Goal: Information Seeking & Learning: Check status

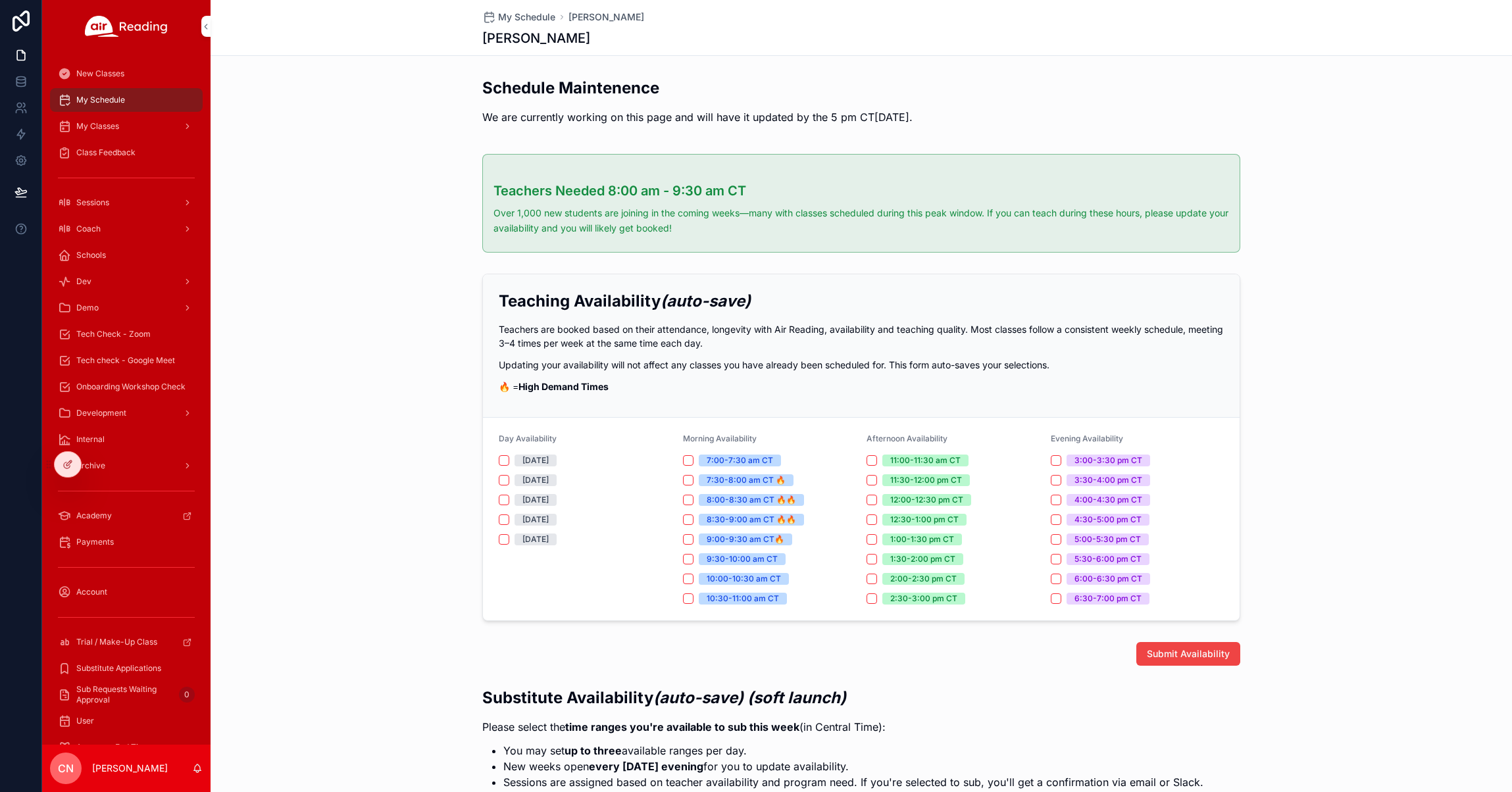
click at [0, 0] on icon at bounding box center [0, 0] width 0 height 0
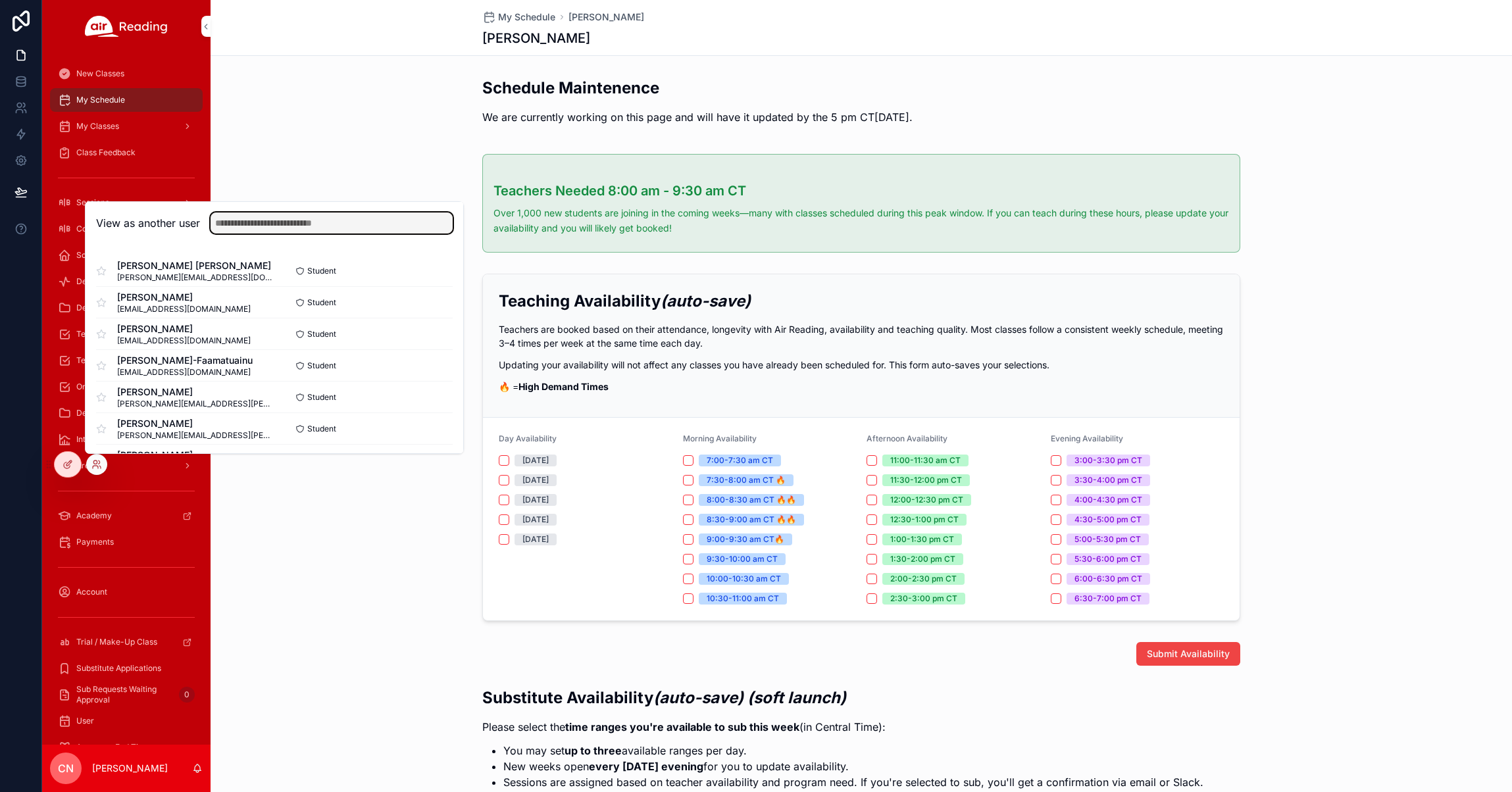
click at [308, 220] on input "text" at bounding box center [331, 223] width 242 height 21
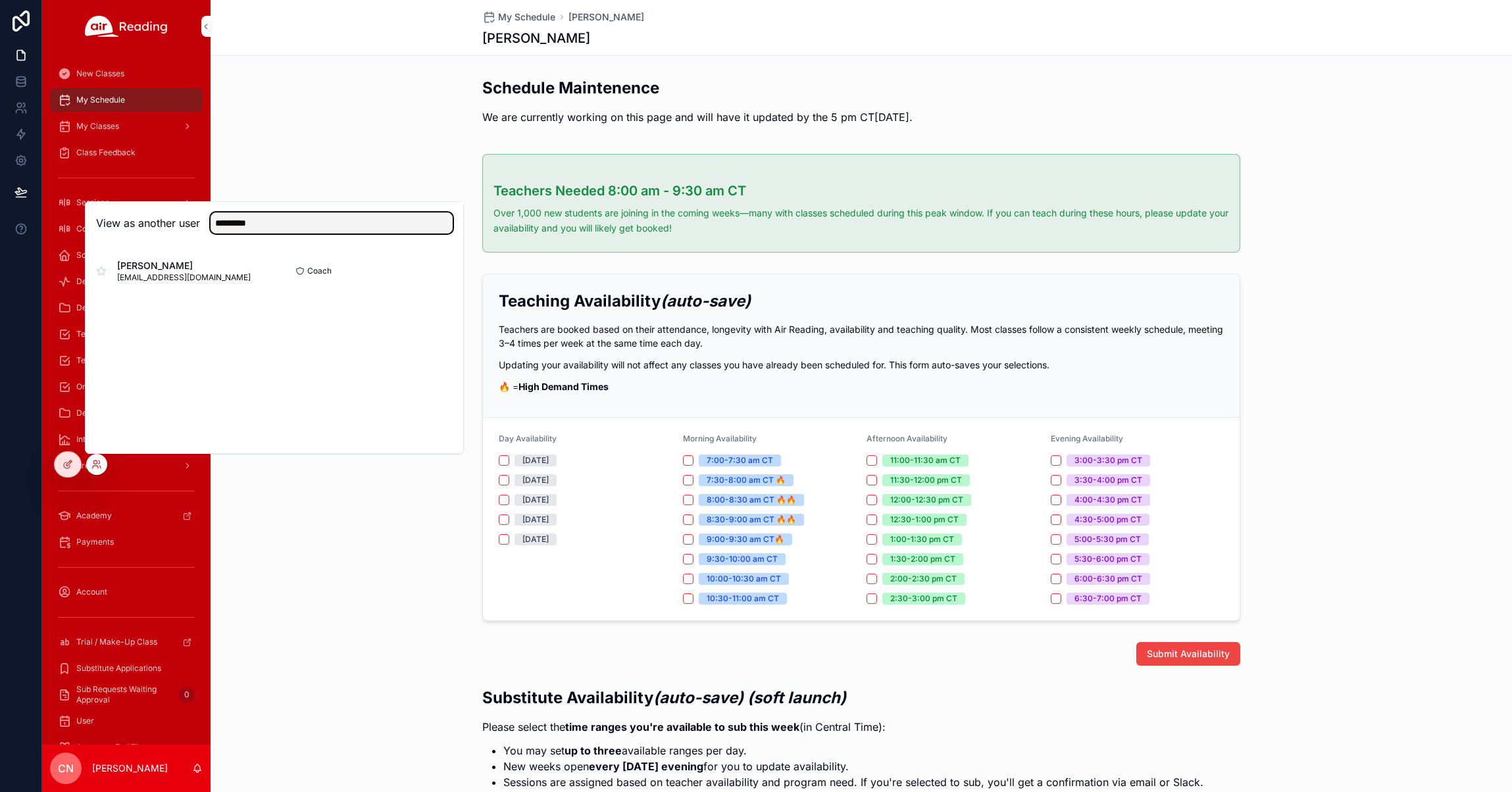
type input "*********"
click at [0, 0] on button "Select" at bounding box center [0, 0] width 0 height 0
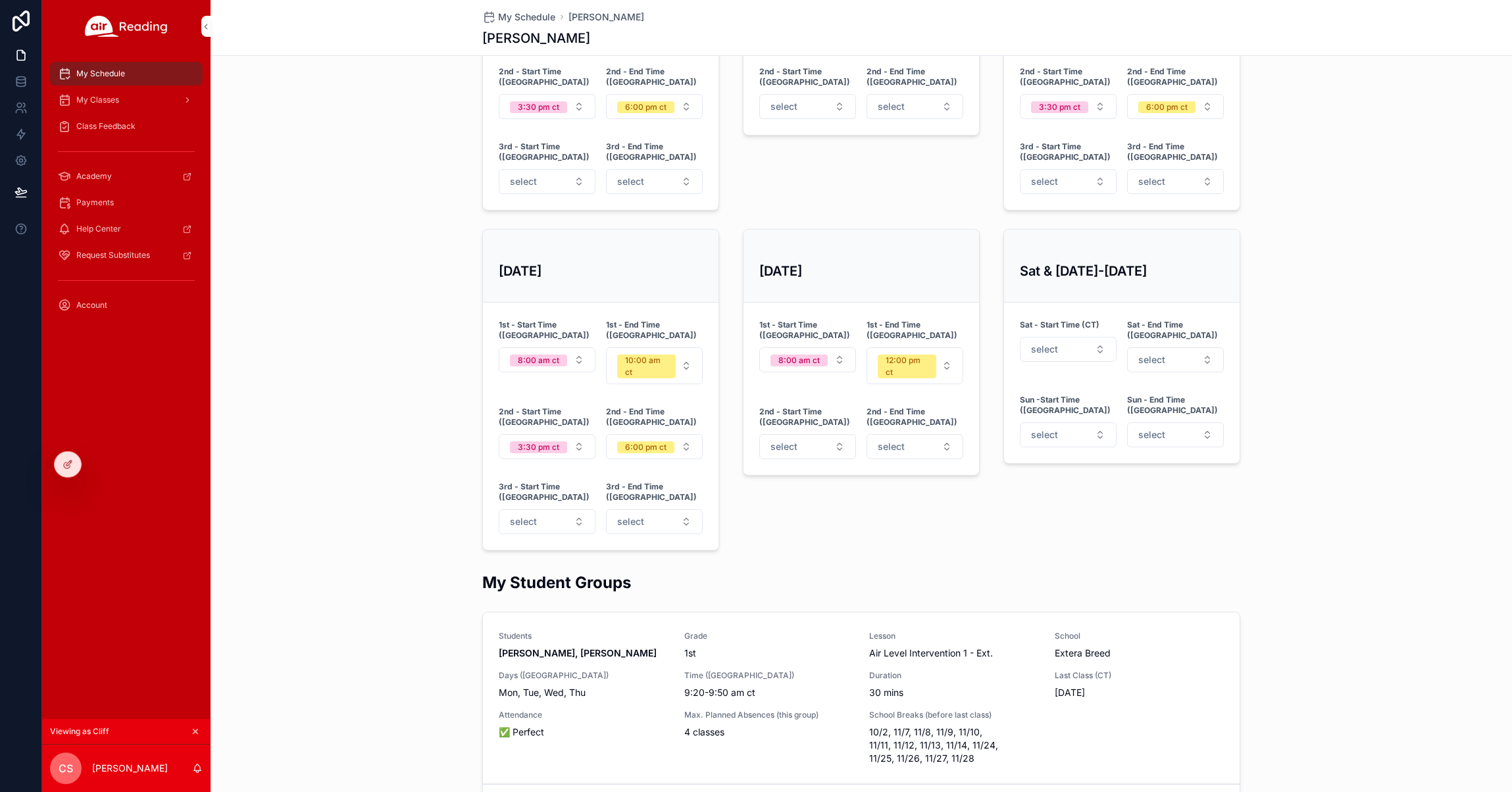
scroll to position [1056, 0]
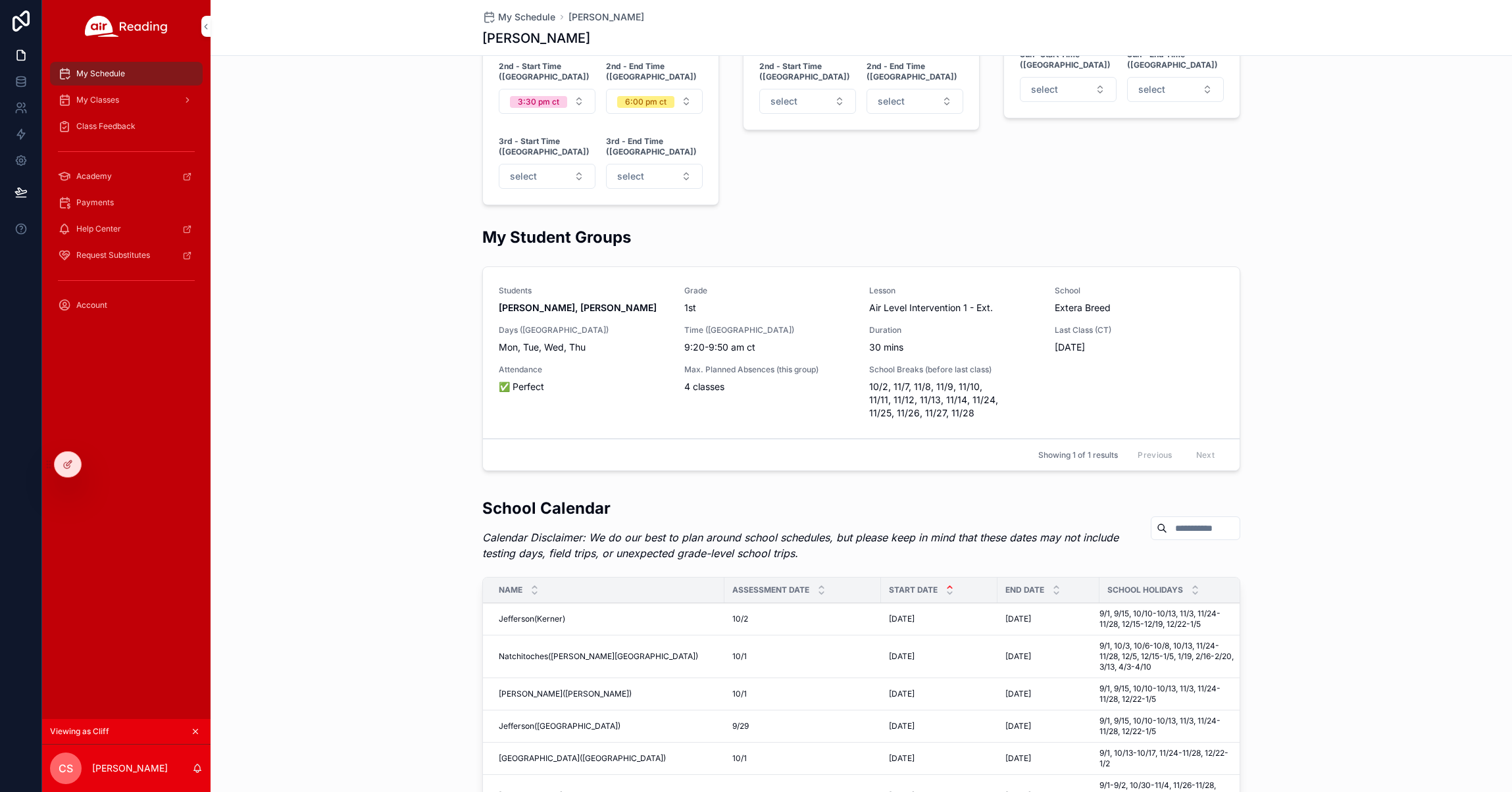
click at [116, 96] on span "My Classes" at bounding box center [98, 100] width 43 height 11
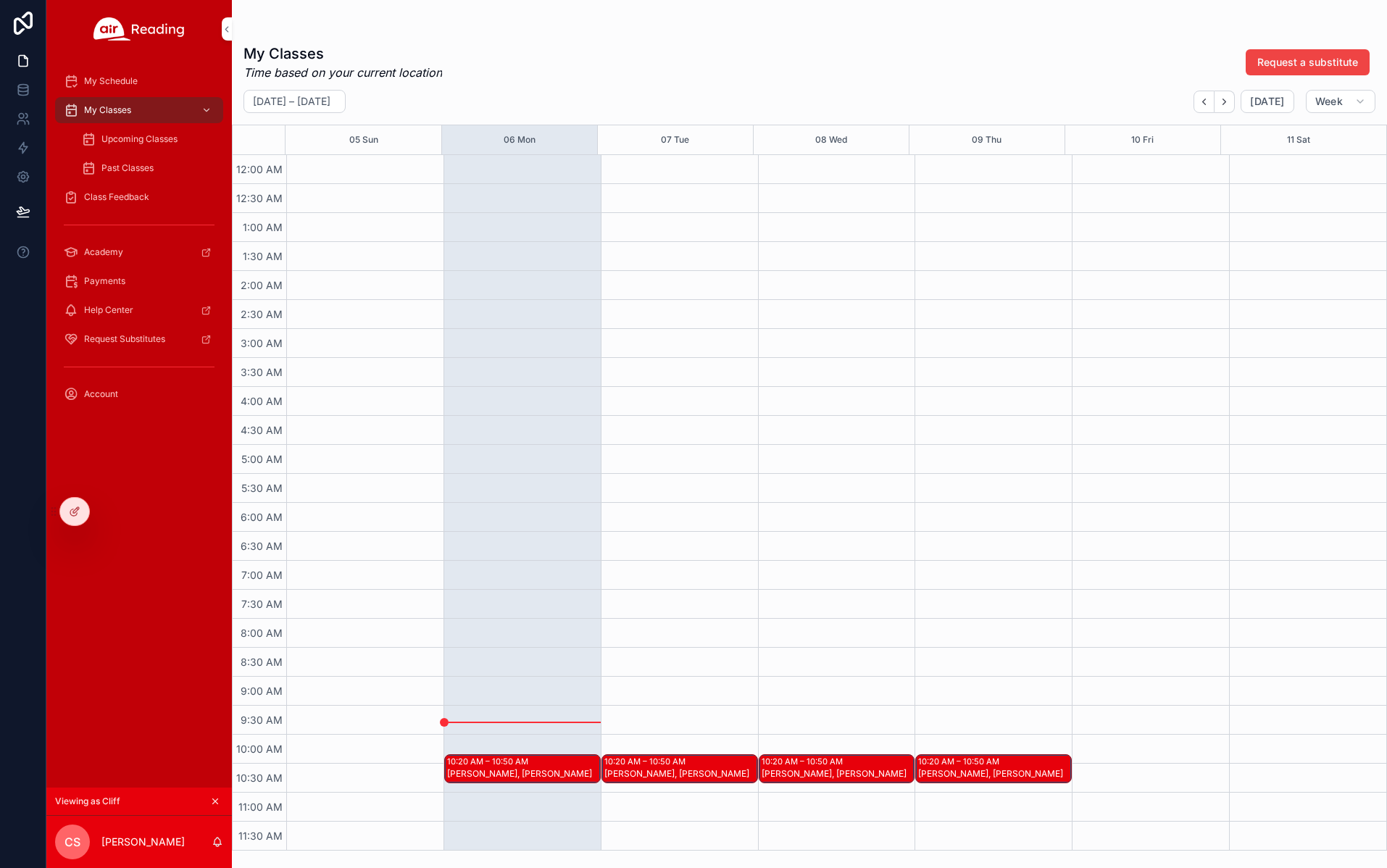
click at [0, 0] on icon at bounding box center [0, 0] width 0 height 0
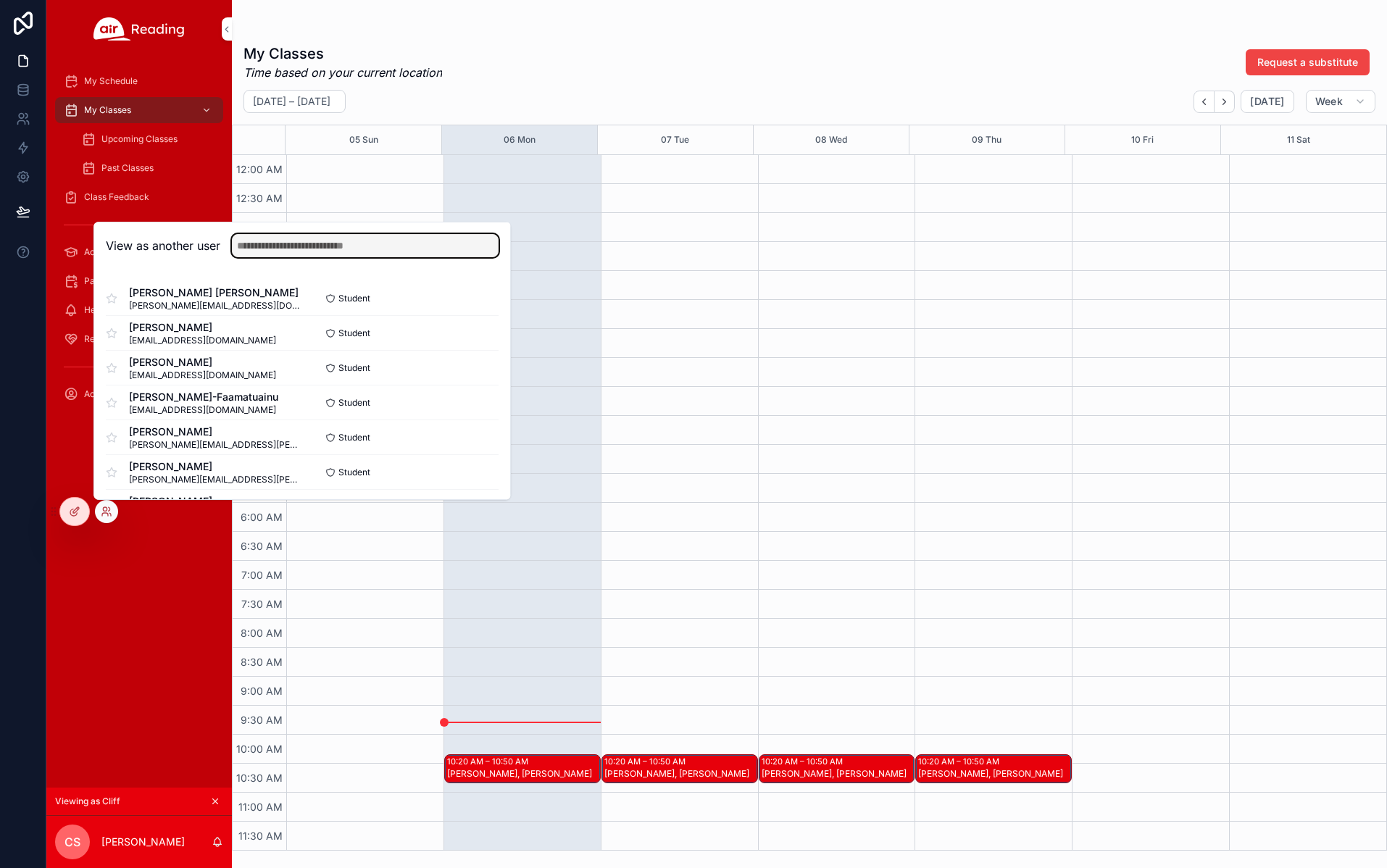
click at [378, 236] on input "text" at bounding box center [365, 245] width 267 height 23
type input "*"
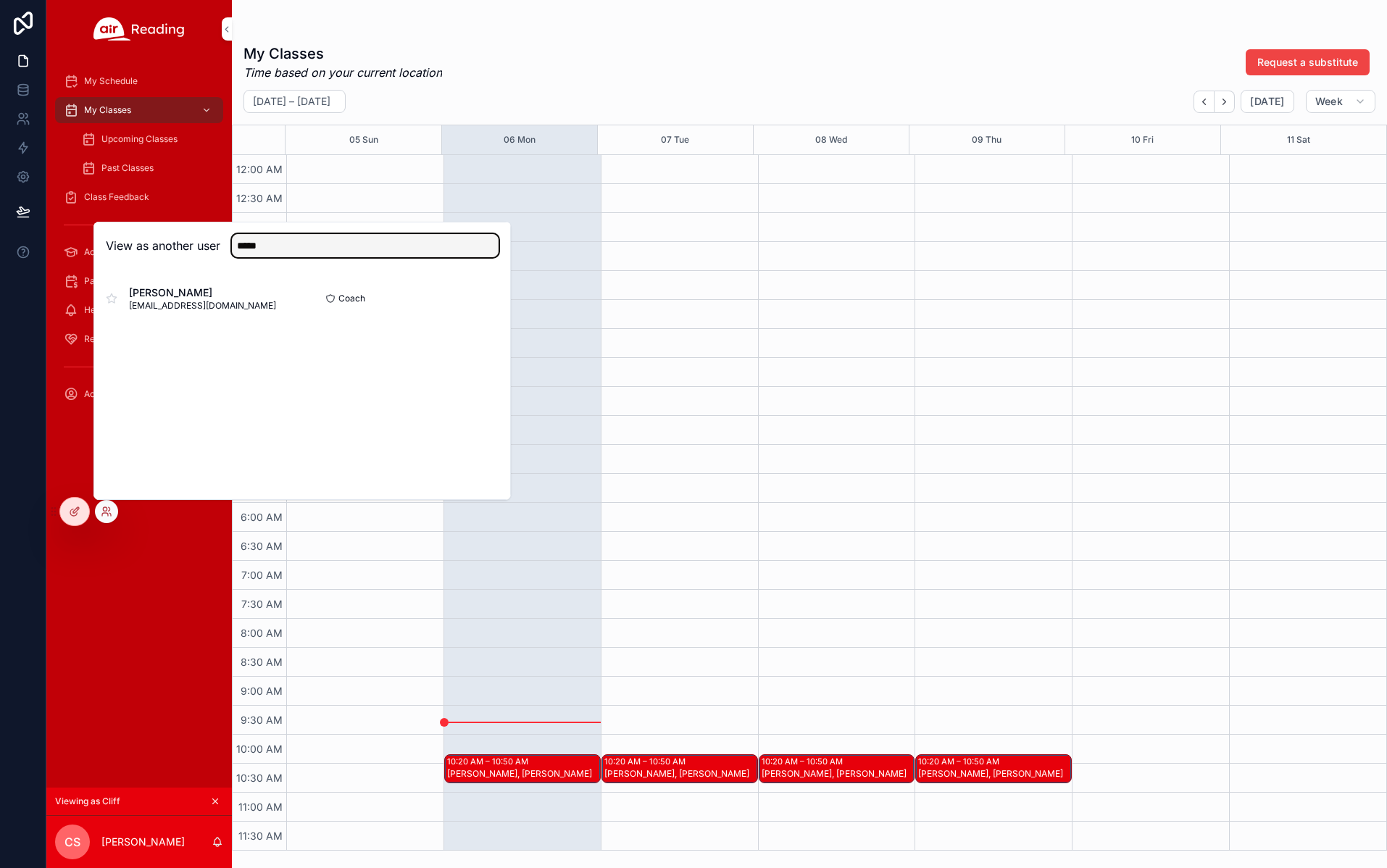
type input "*****"
click at [0, 0] on button "Select" at bounding box center [0, 0] width 0 height 0
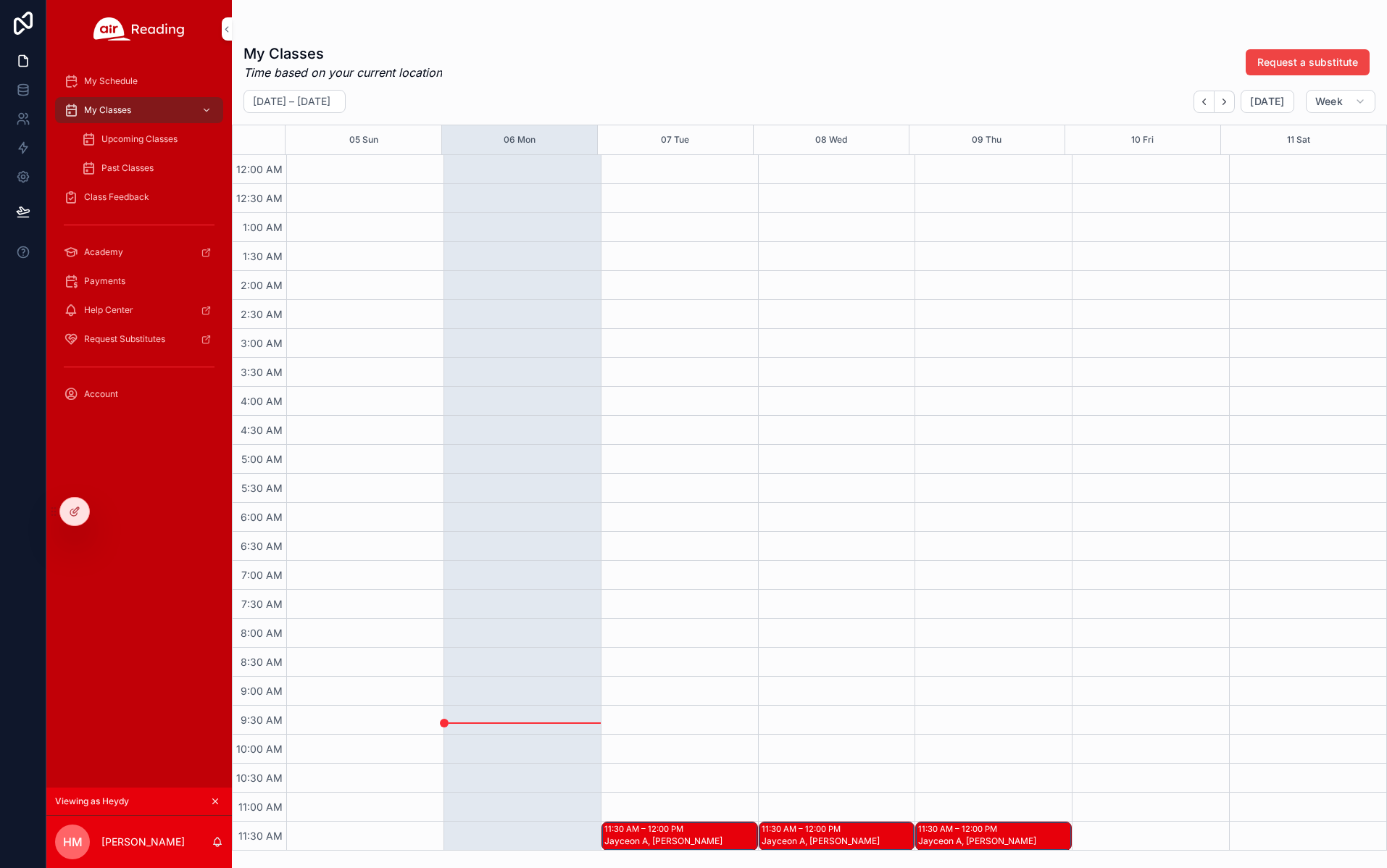
scroll to position [377, 0]
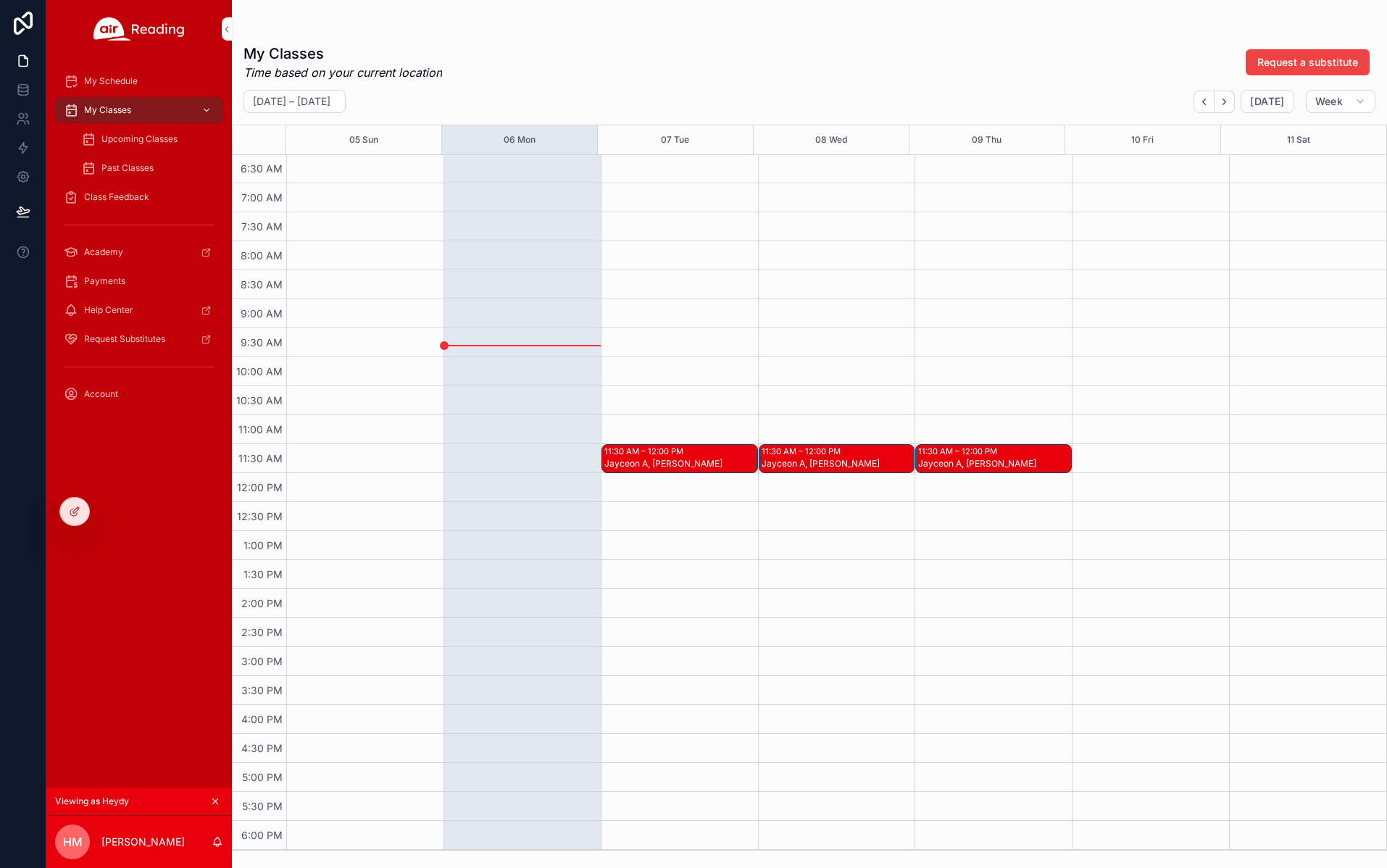
click at [127, 198] on span "Class Feedback" at bounding box center [116, 197] width 65 height 12
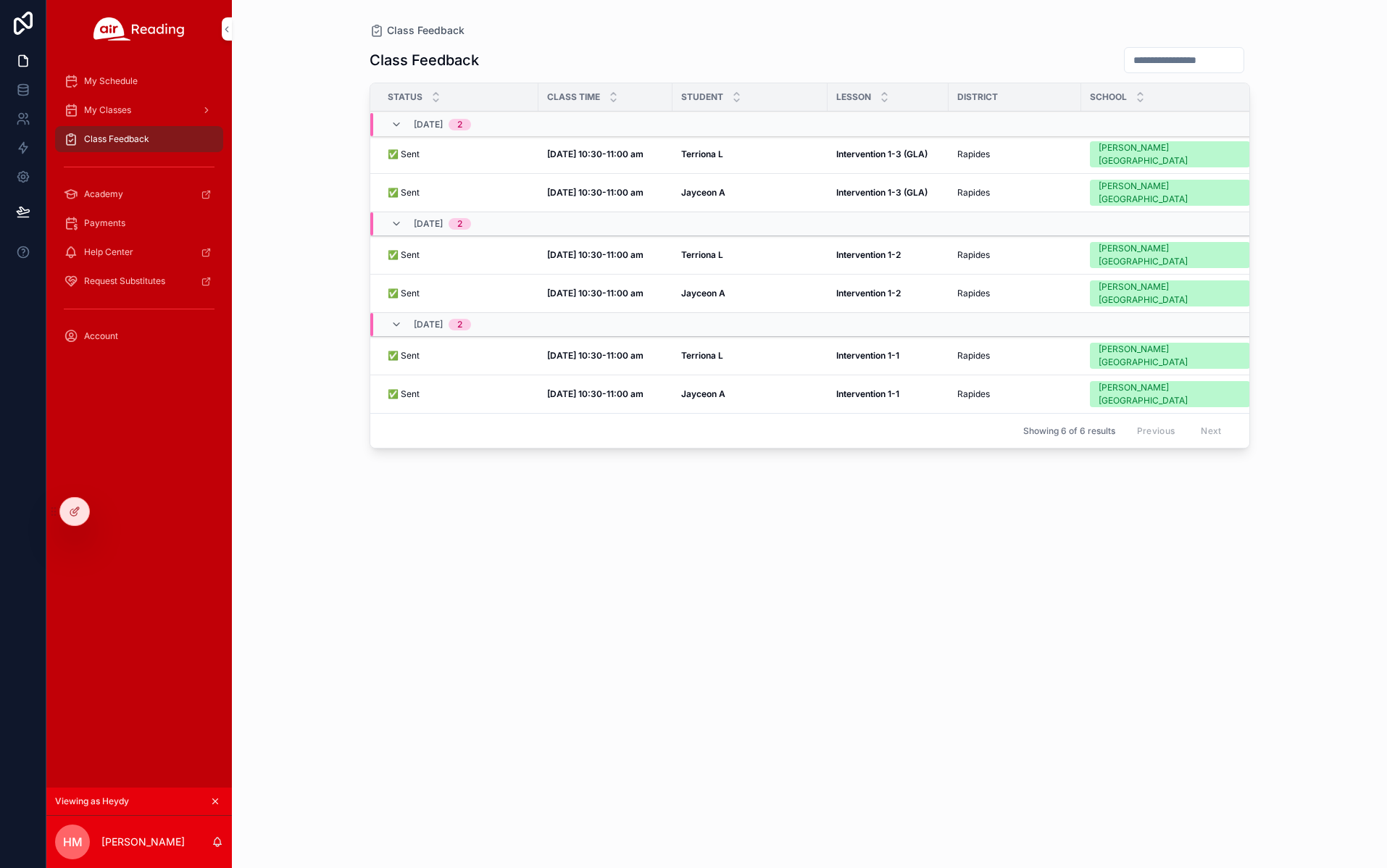
click at [608, 249] on strong "Oct 1, 10:30-11:00 am" at bounding box center [595, 255] width 97 height 11
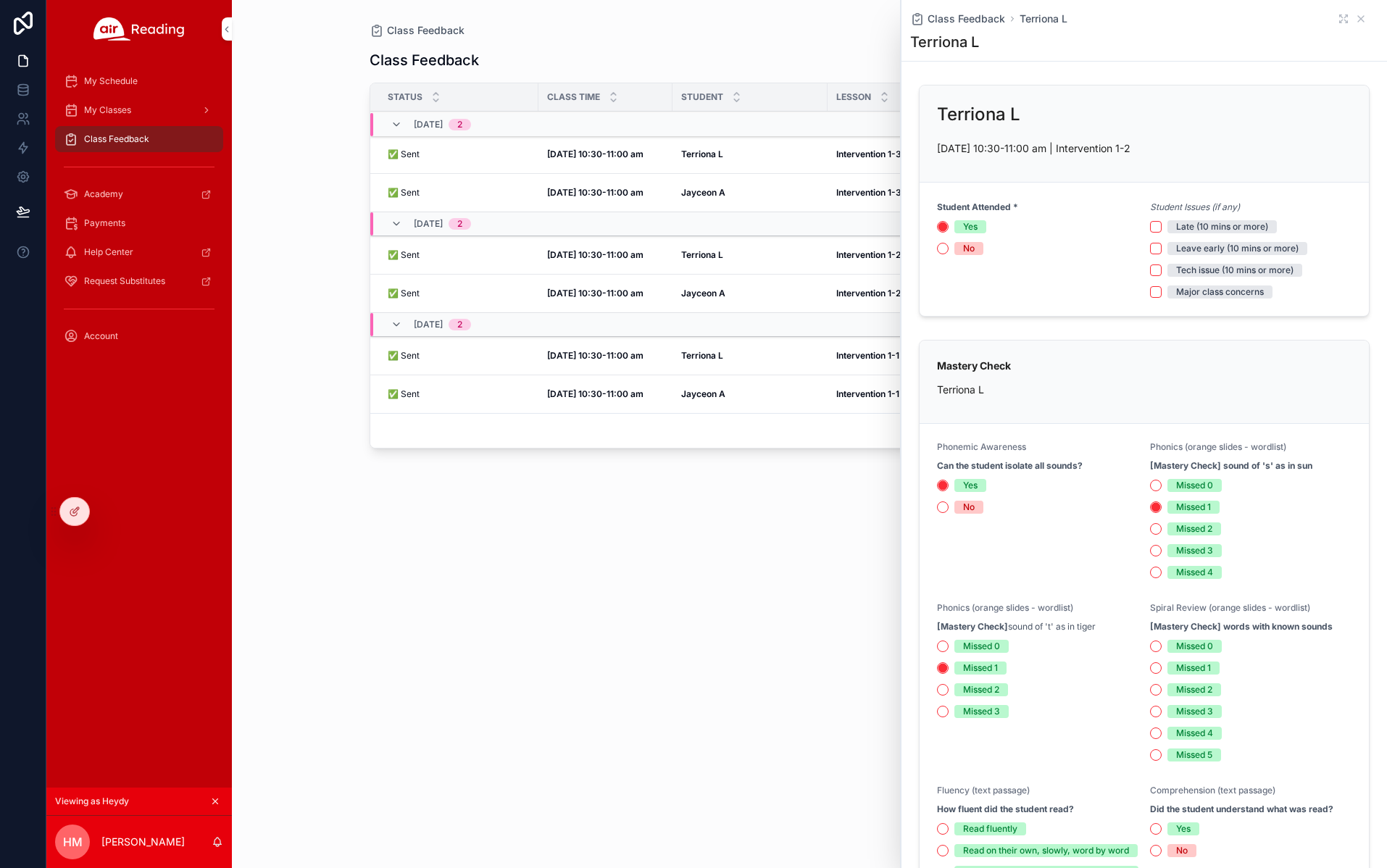
click at [597, 150] on strong "Oct 2, 10:30-11:00 am" at bounding box center [595, 154] width 97 height 11
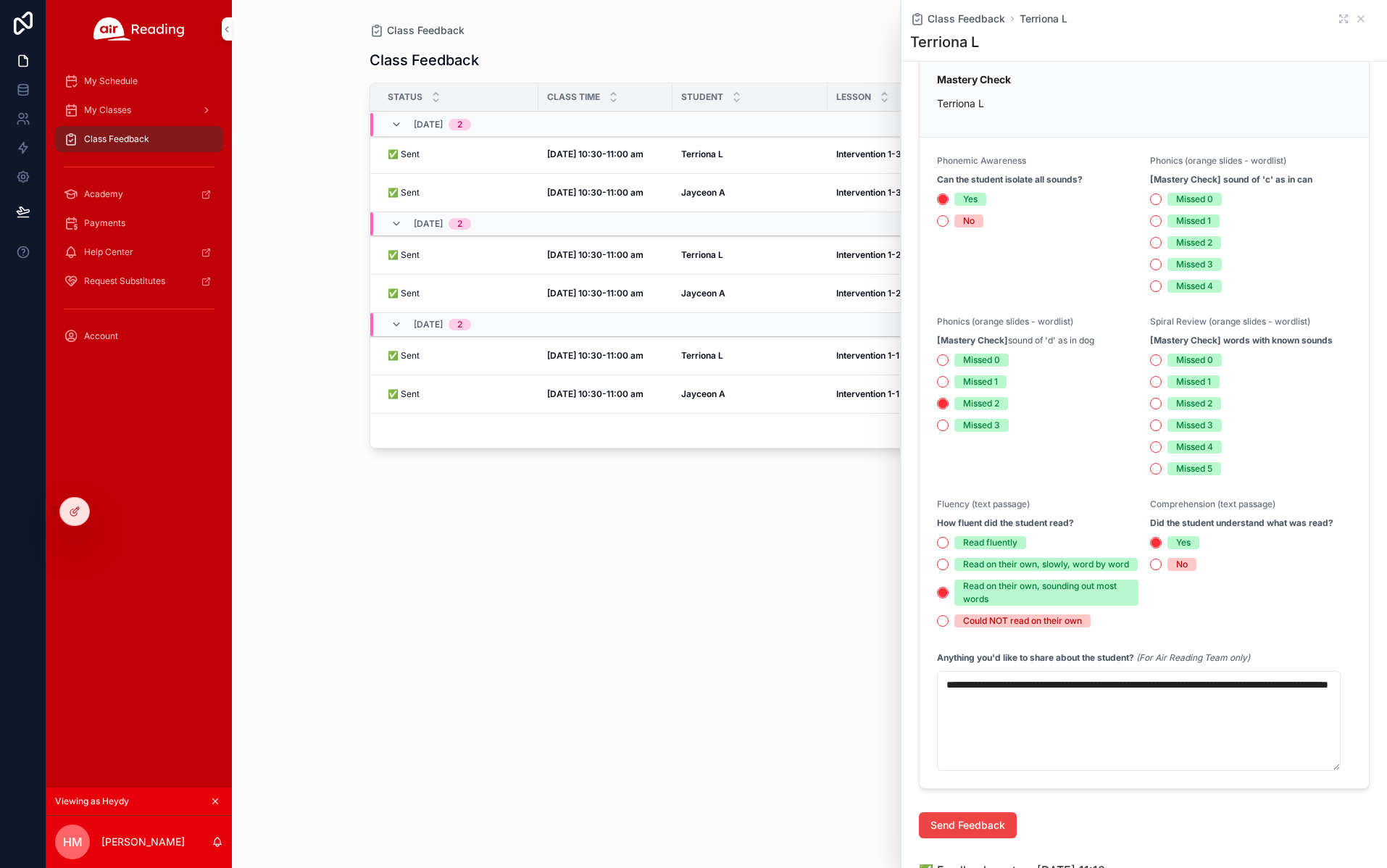
scroll to position [603, 0]
click at [580, 287] on strong "Oct 1, 10:30-11:00 am" at bounding box center [595, 293] width 97 height 11
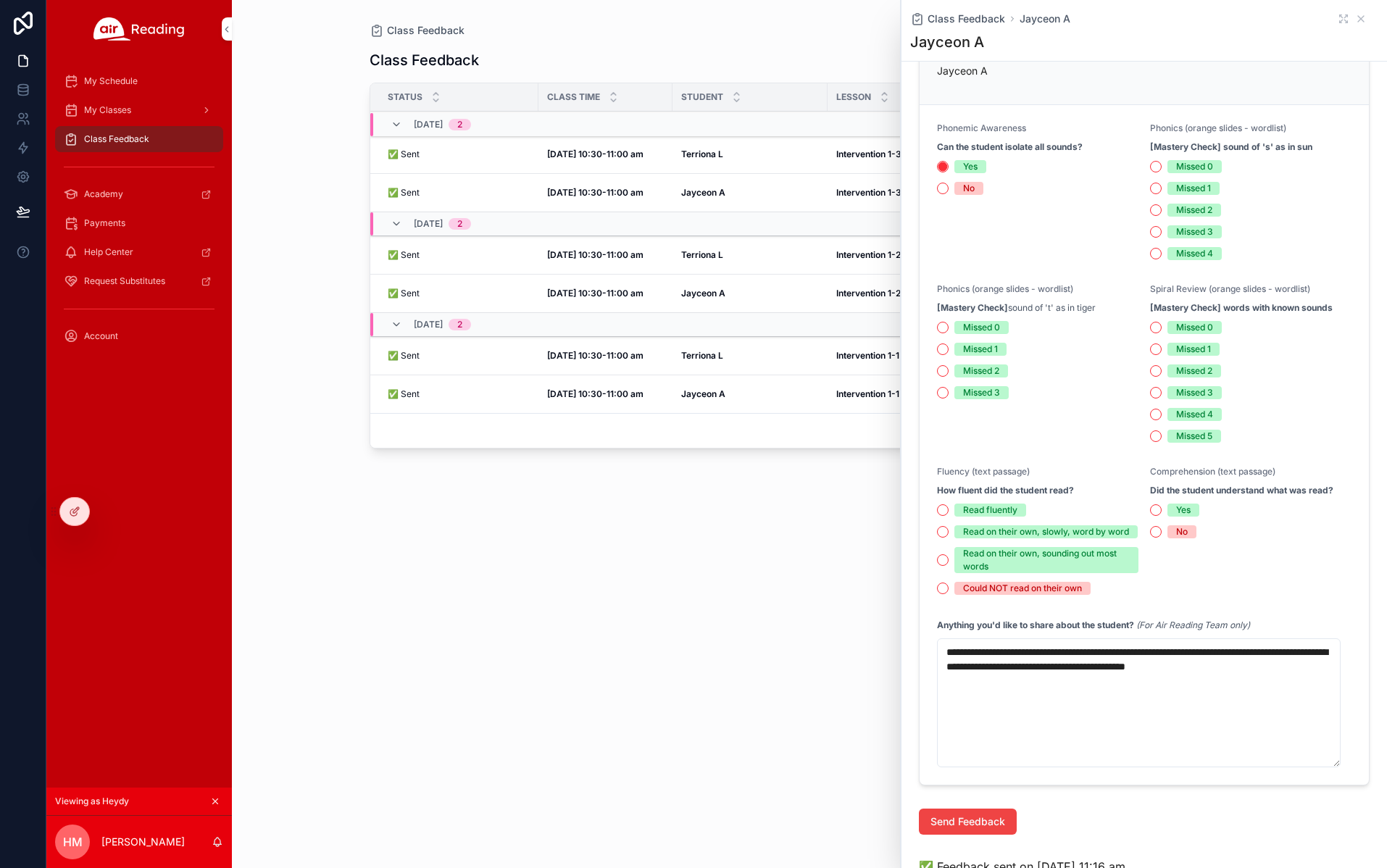
scroll to position [438, 0]
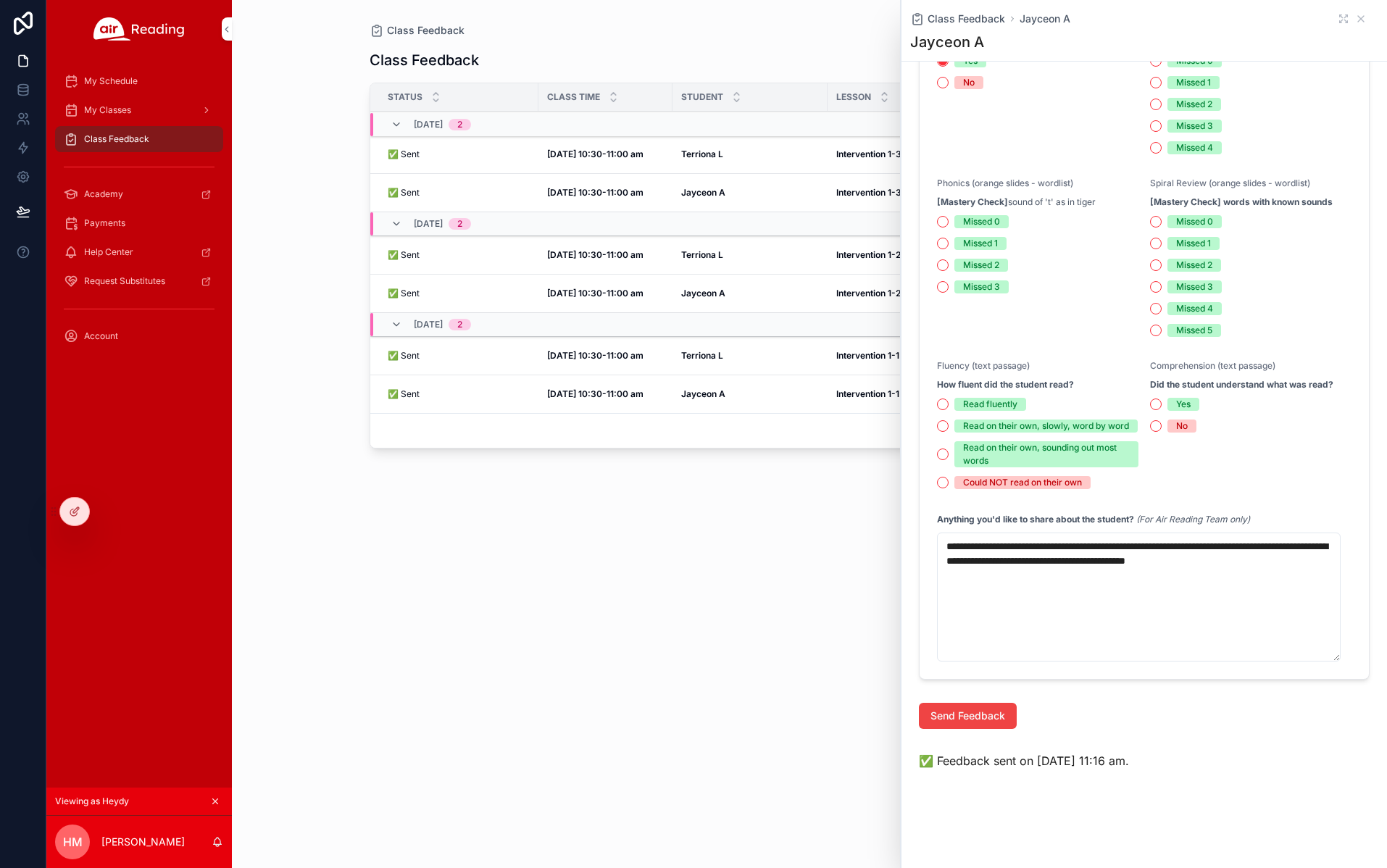
click at [606, 389] on strong "Sep 30, 10:30-11:00 am" at bounding box center [595, 394] width 97 height 11
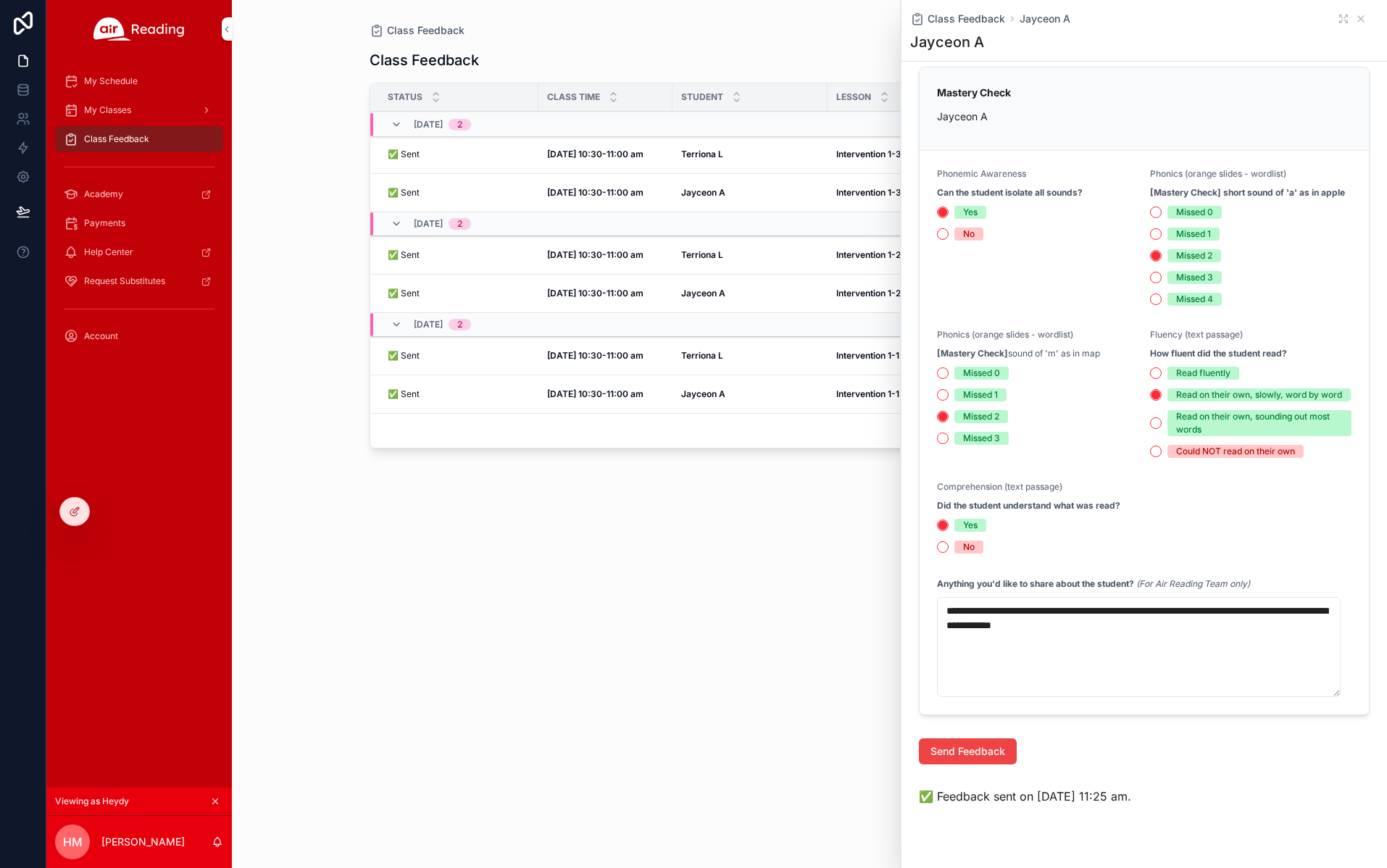
scroll to position [321, 0]
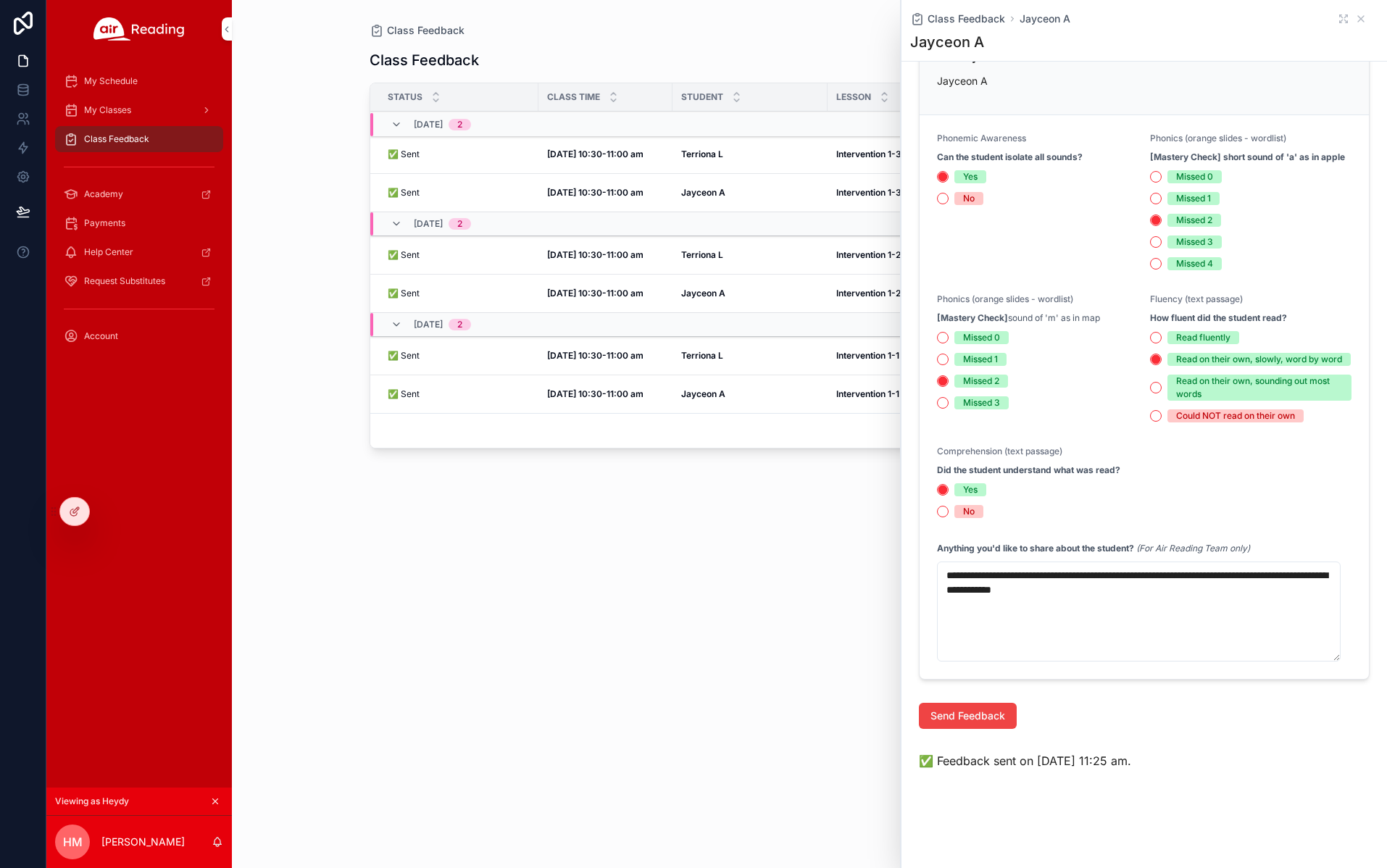
click at [677, 603] on div "Class Feedback Status Class Time Student Lesson District School Grade 10/02, Th…" at bounding box center [810, 444] width 880 height 813
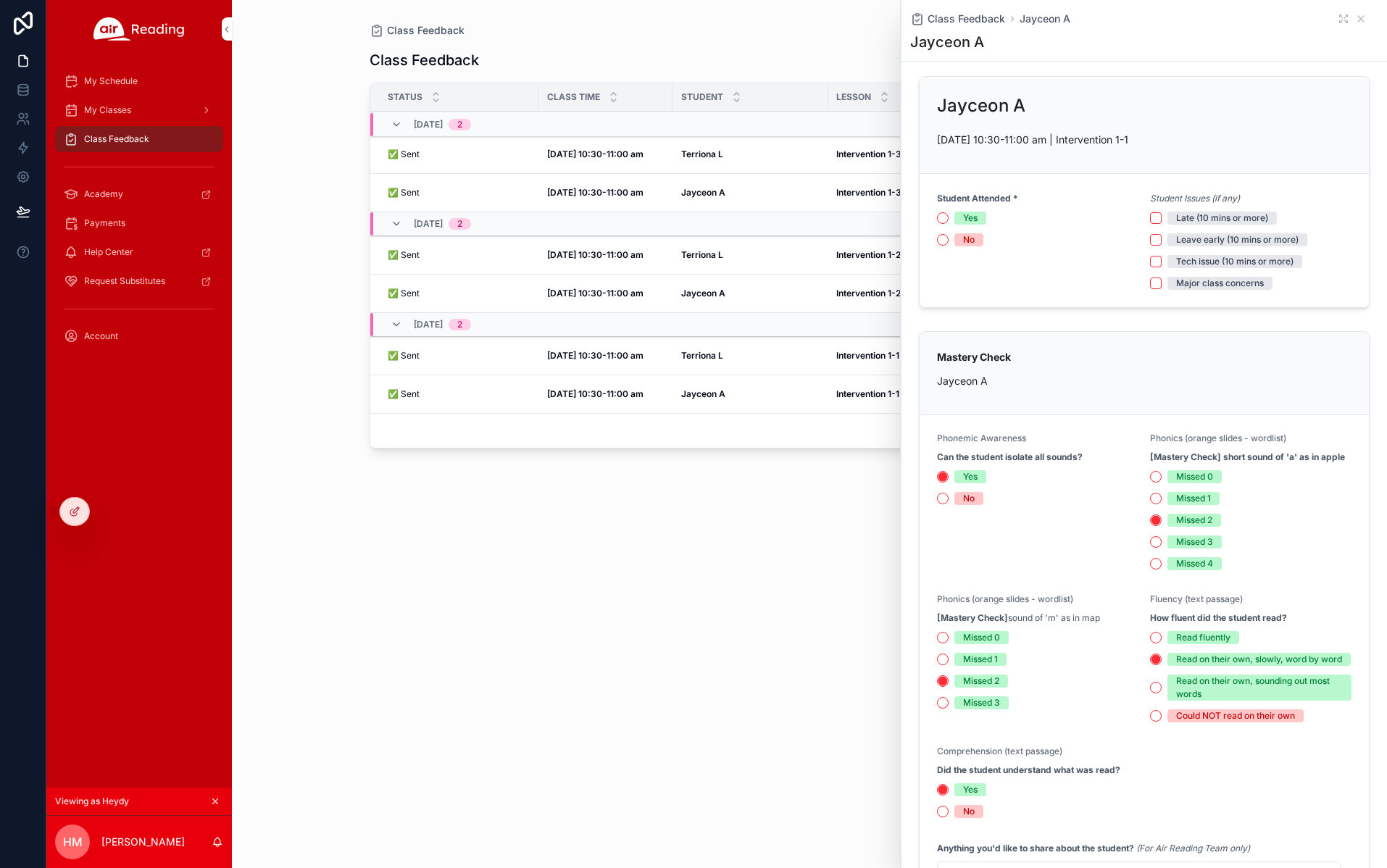
scroll to position [0, 0]
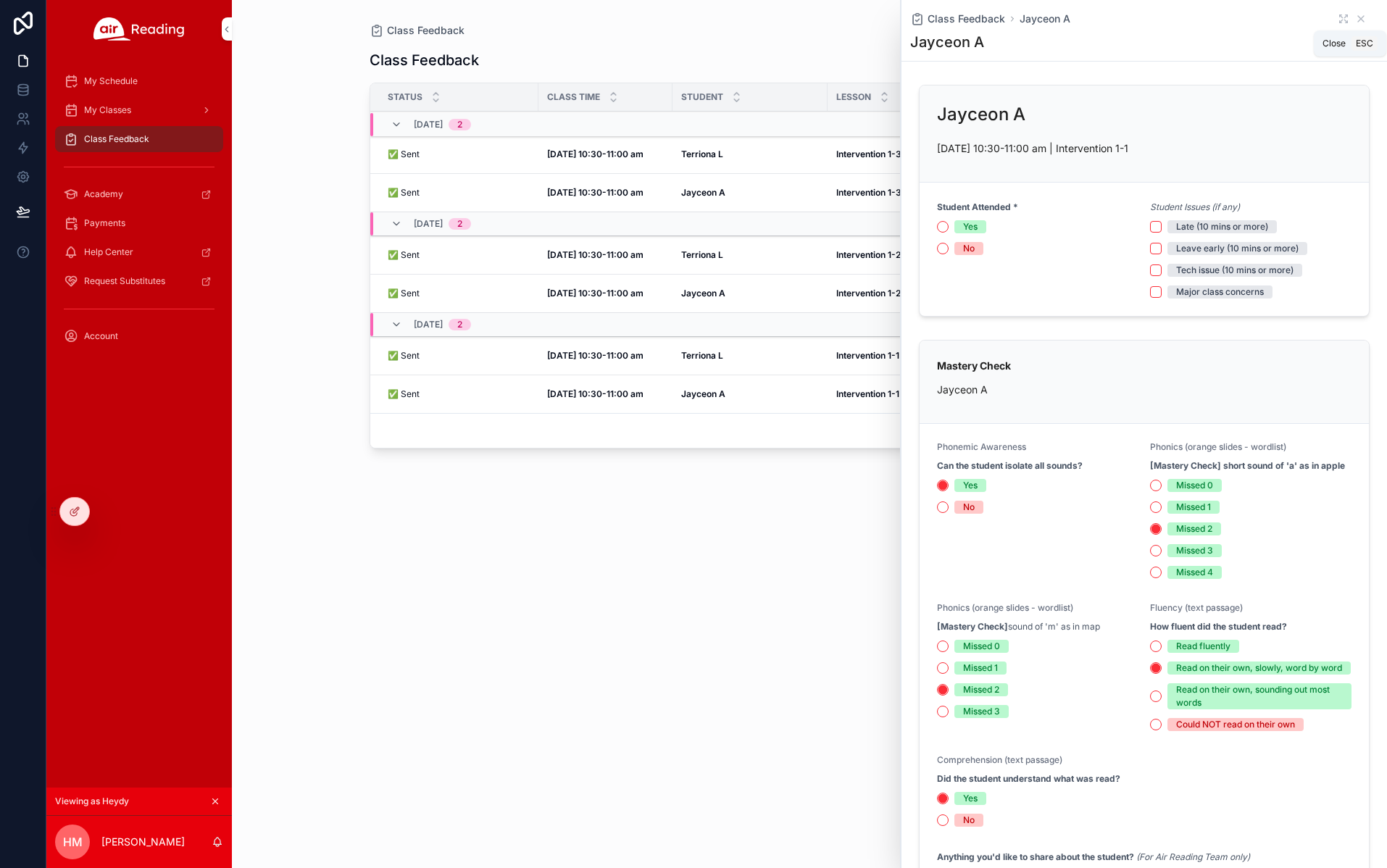
click at [1355, 18] on icon "scrollable content" at bounding box center [1361, 18] width 12 height 12
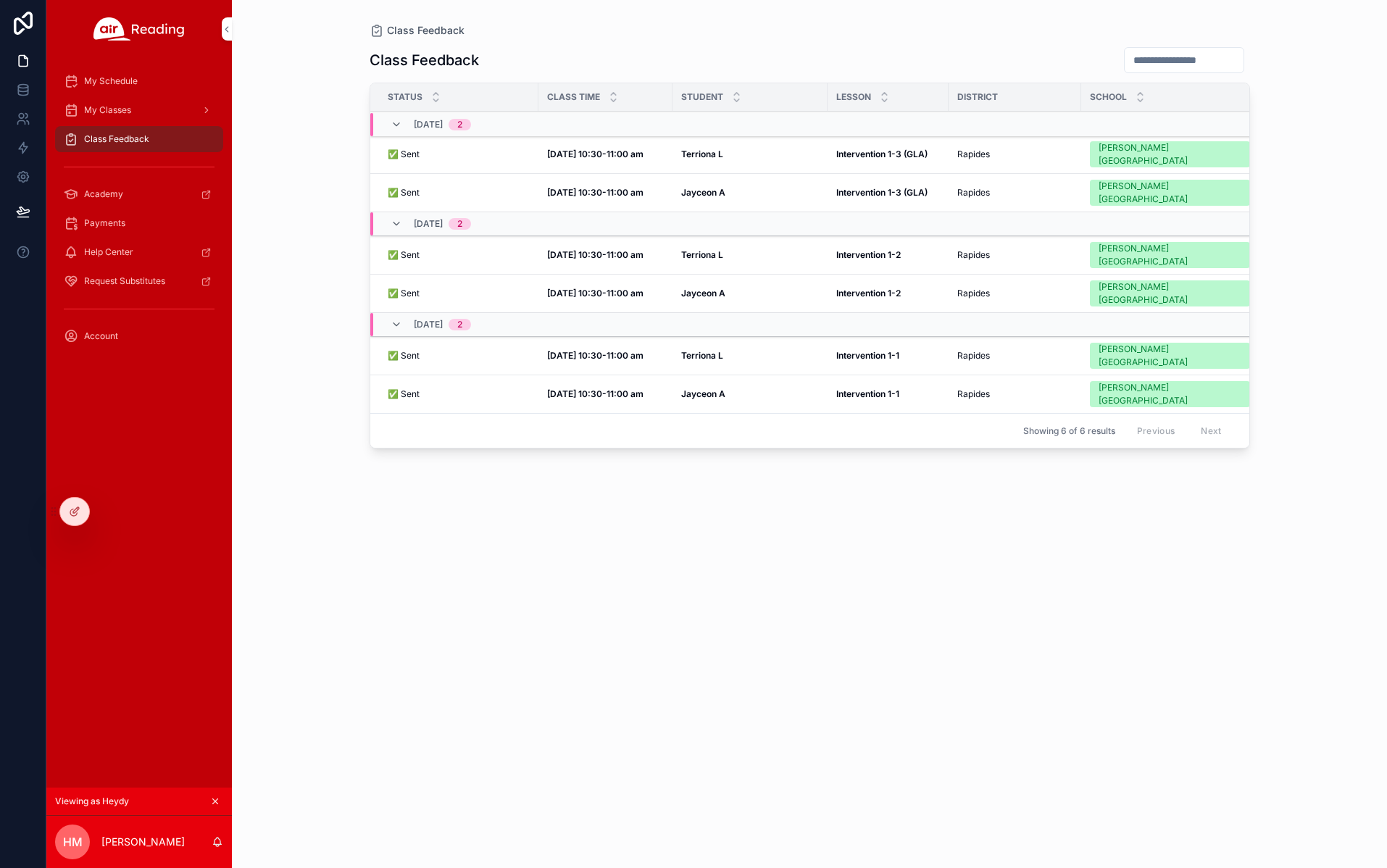
click at [0, 0] on icon at bounding box center [0, 0] width 0 height 0
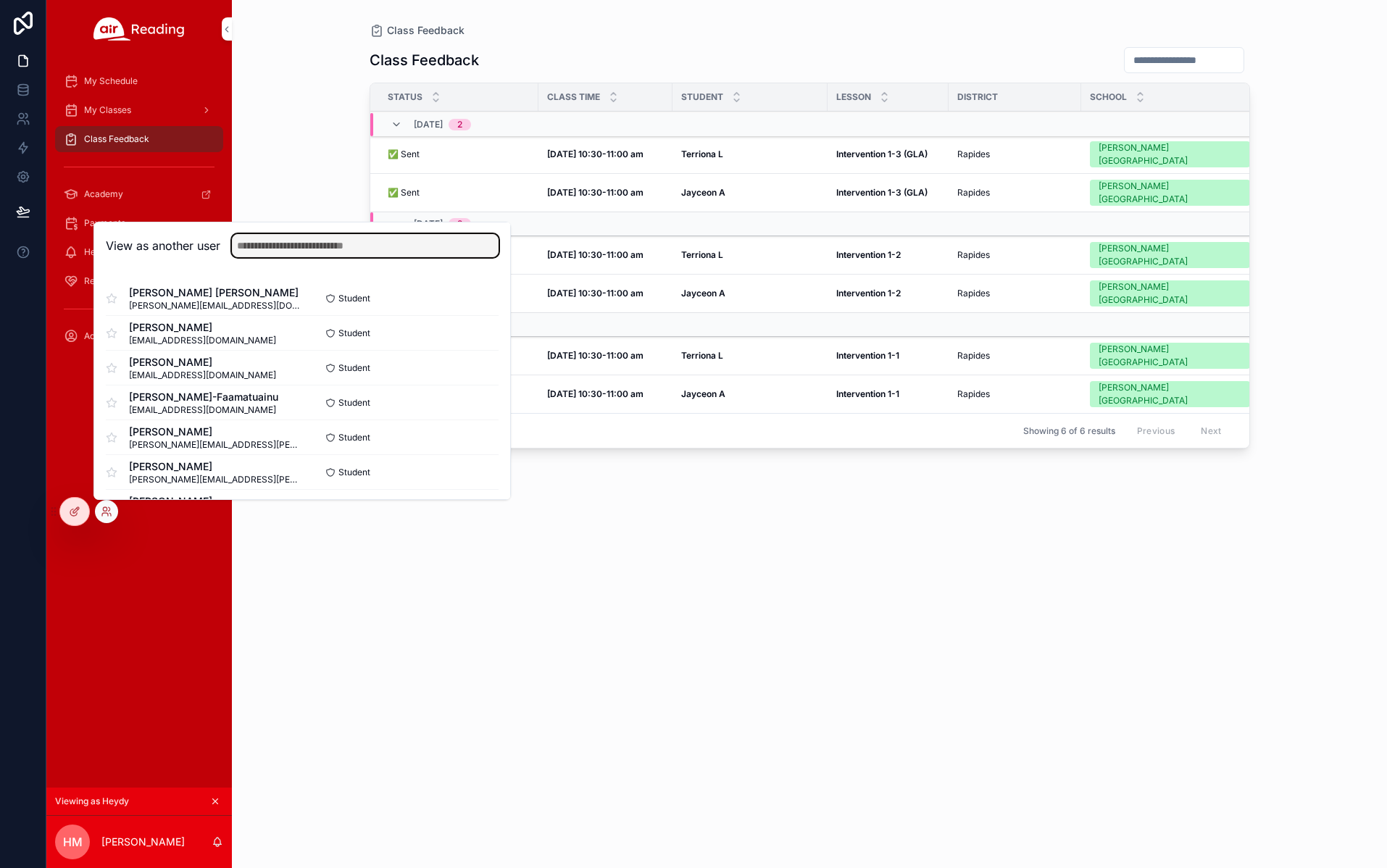
click at [292, 244] on input "text" at bounding box center [365, 245] width 267 height 23
type input "**********"
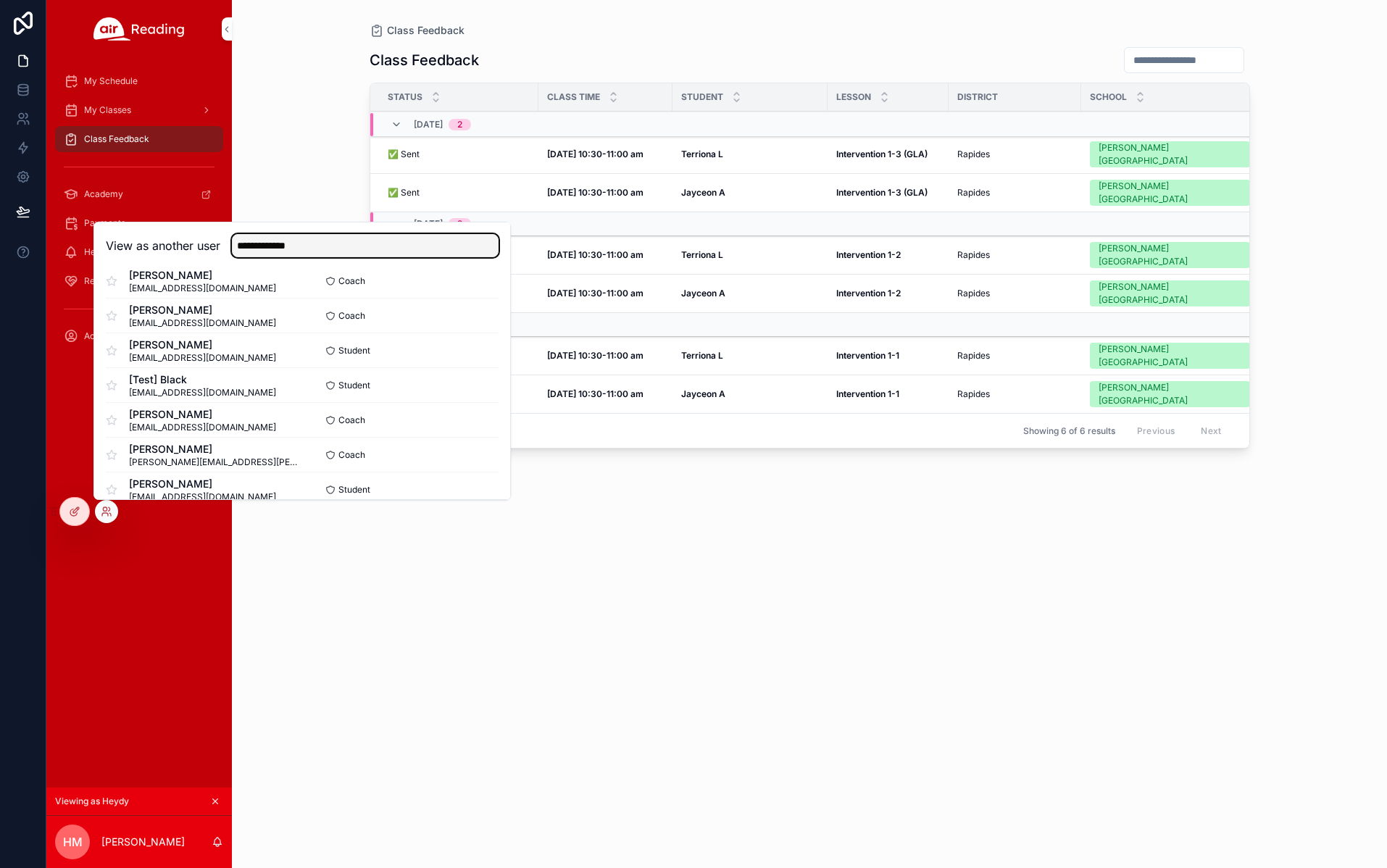
scroll to position [430, 0]
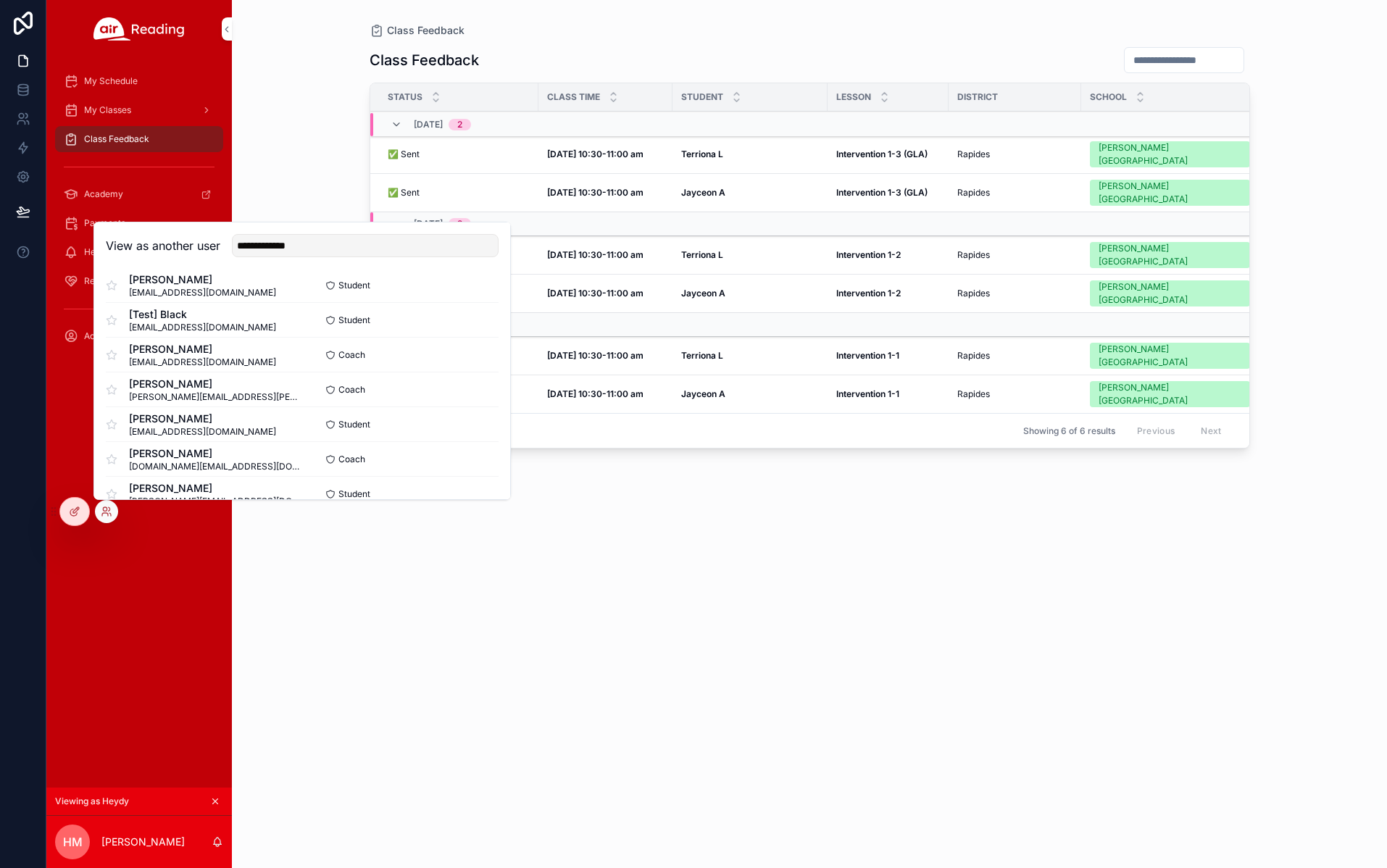
click at [0, 0] on button "Select" at bounding box center [0, 0] width 0 height 0
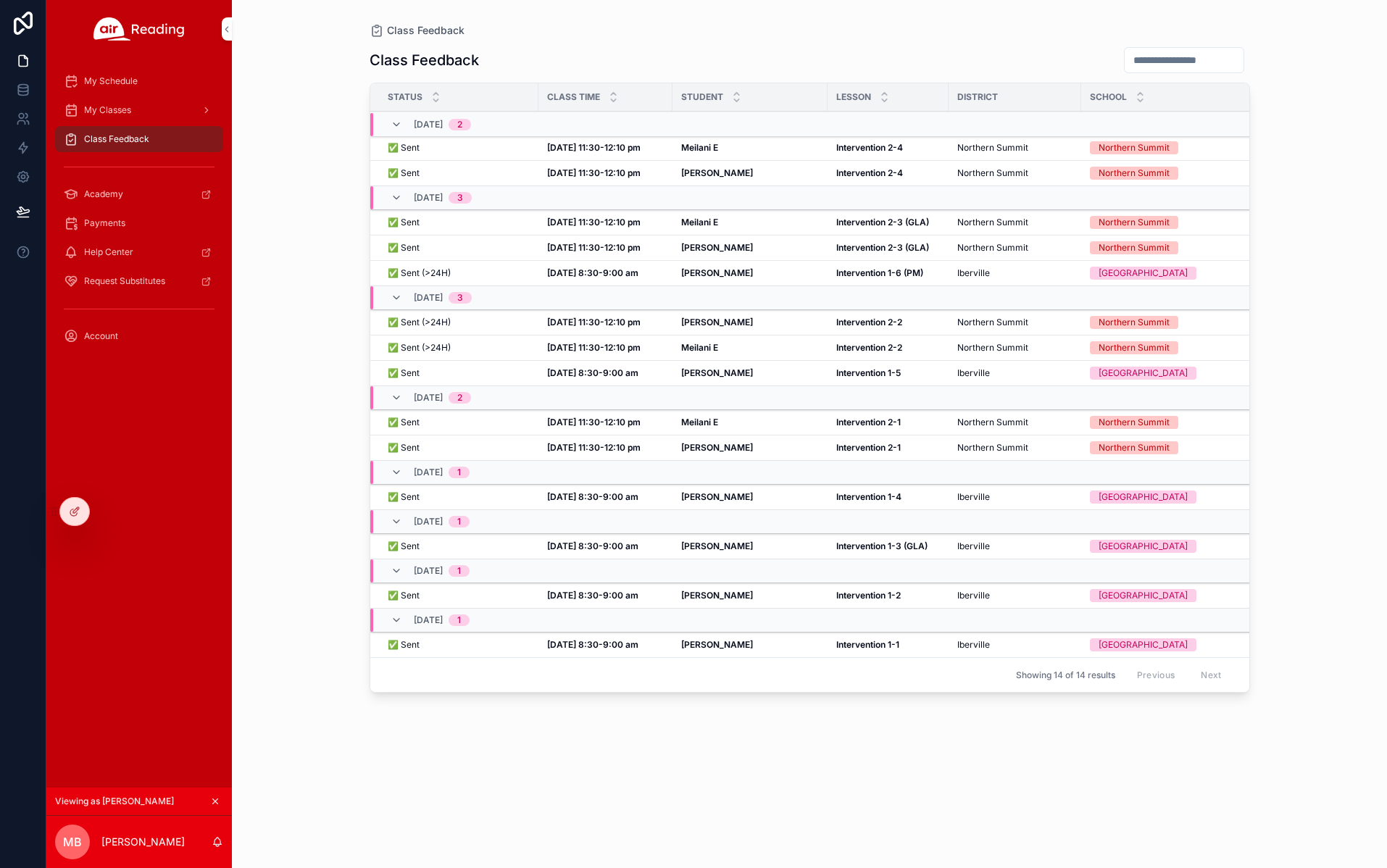
click at [107, 107] on span "My Classes" at bounding box center [108, 110] width 48 height 12
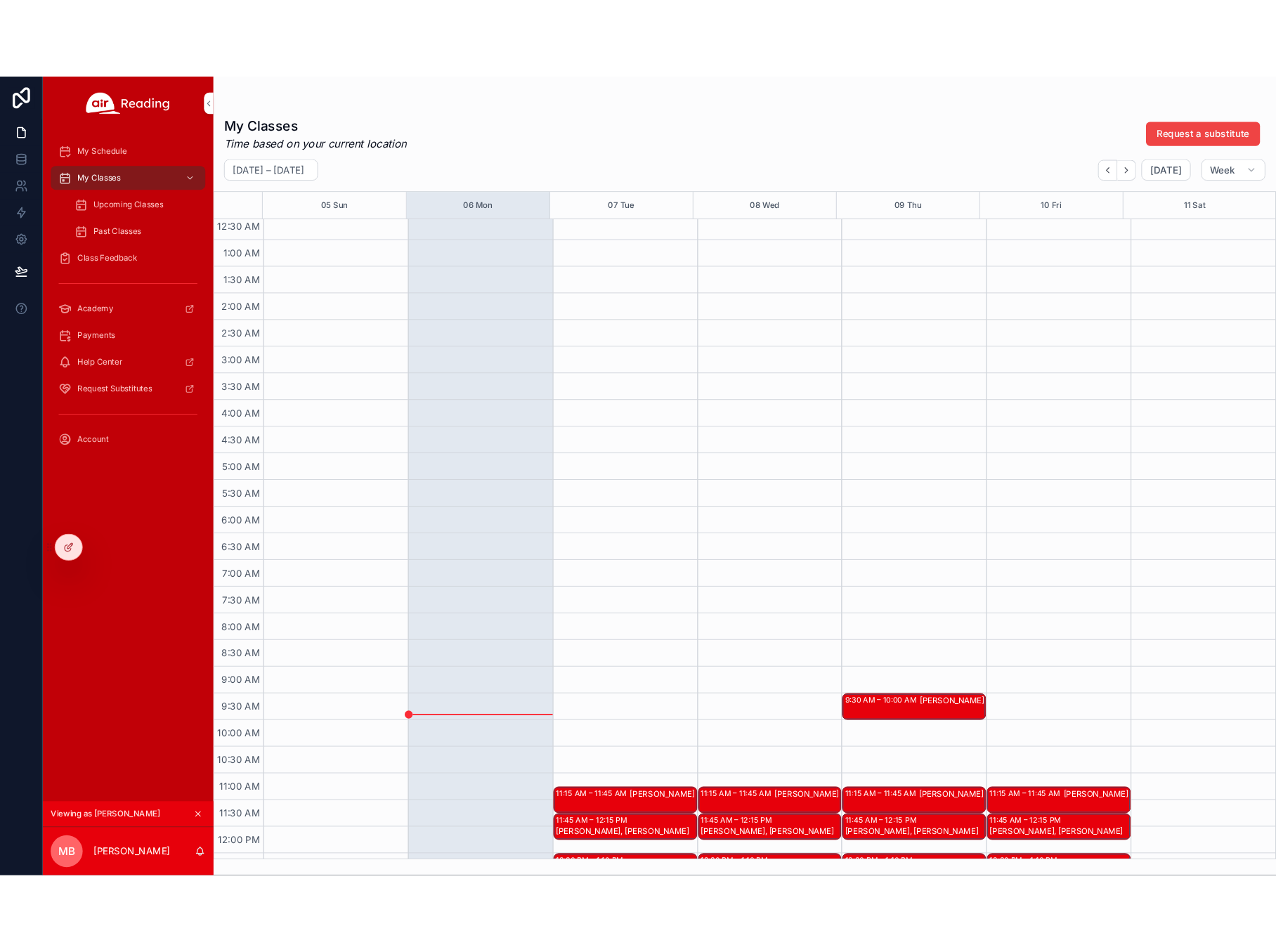
scroll to position [237, 0]
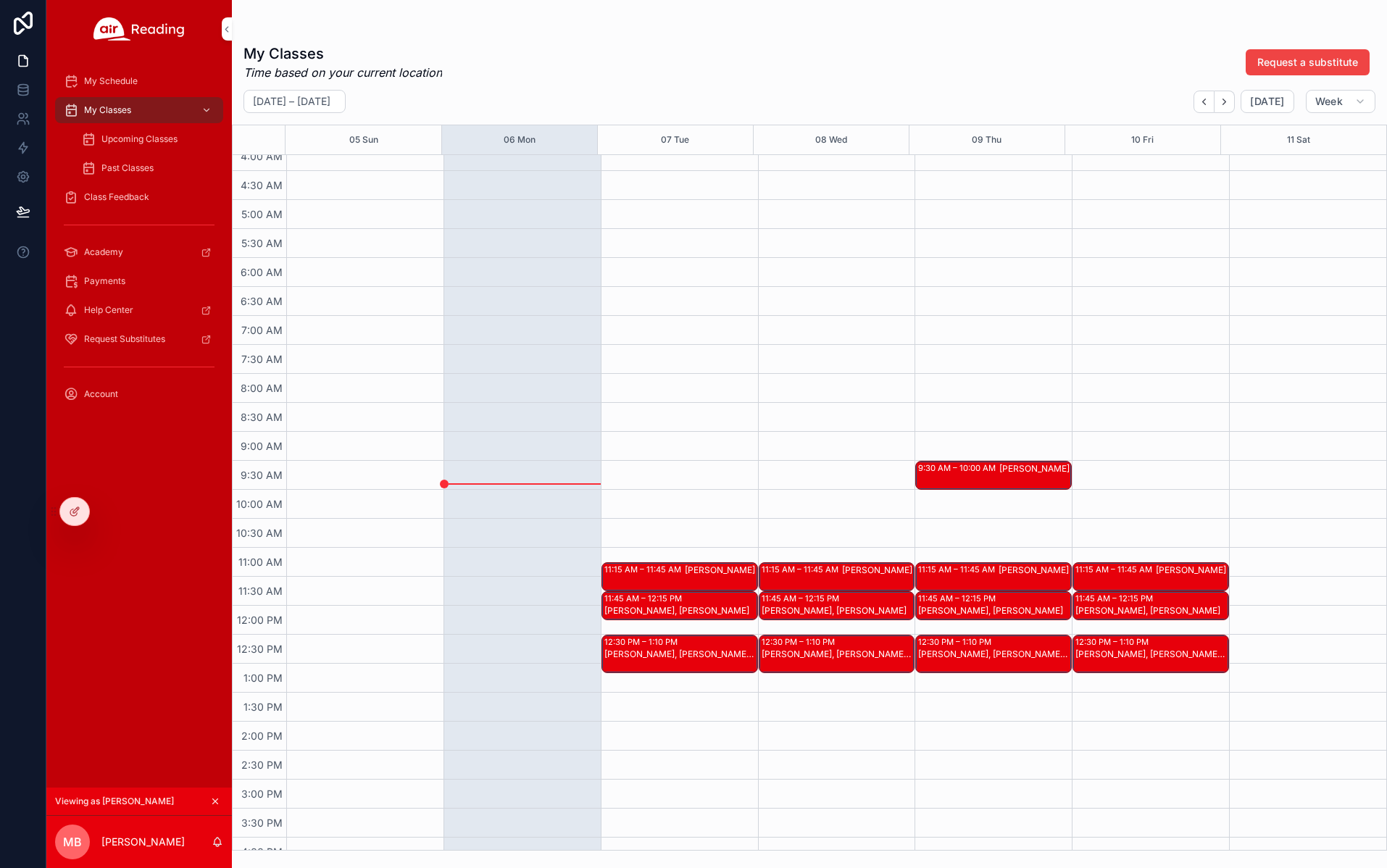
click at [149, 142] on span "Upcoming Classes" at bounding box center [139, 138] width 76 height 12
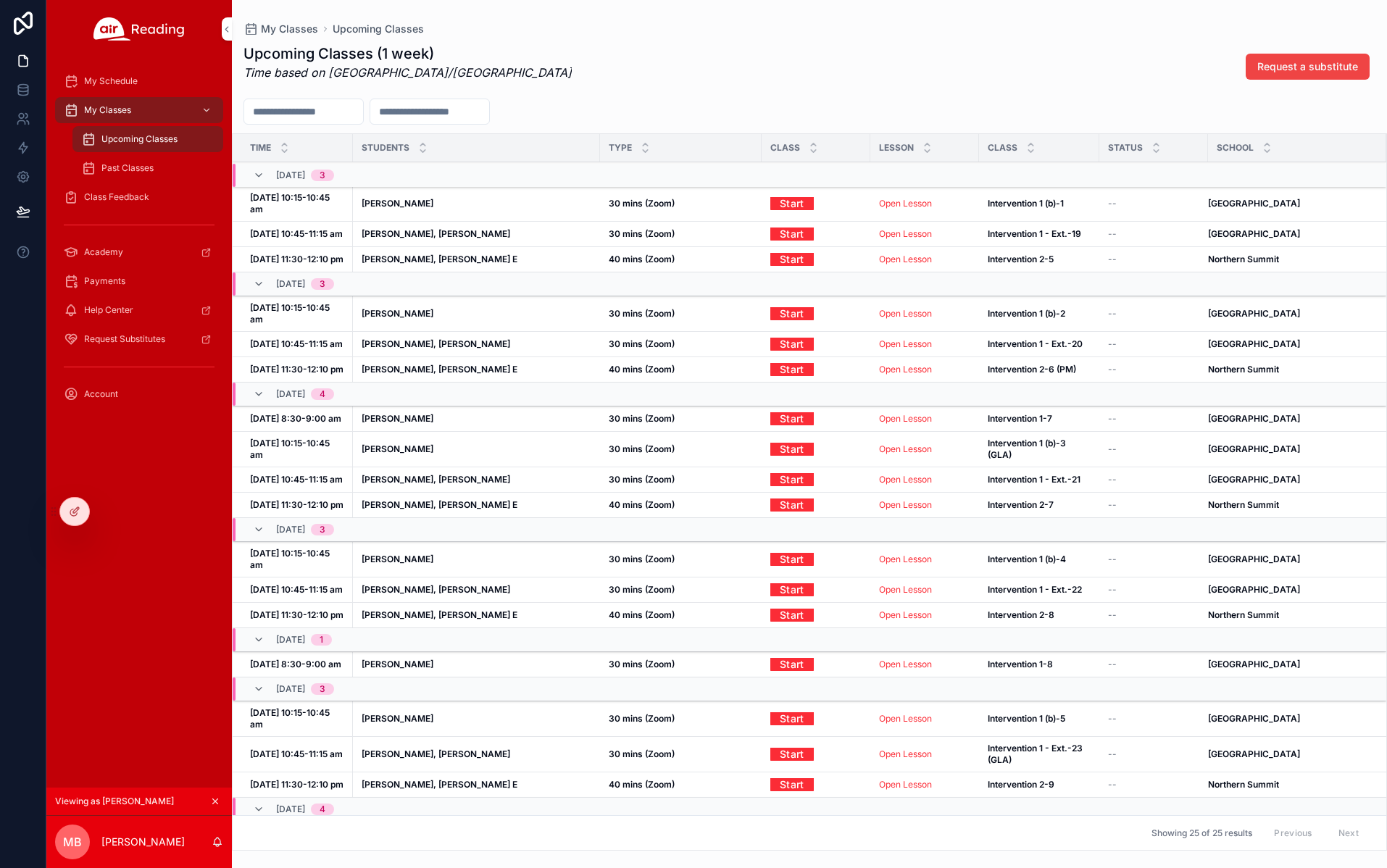
click at [896, 199] on link "Open Lesson" at bounding box center [906, 203] width 53 height 11
click at [897, 228] on link "Open Lesson" at bounding box center [906, 233] width 53 height 11
click at [902, 253] on link "Open Lesson" at bounding box center [906, 259] width 53 height 11
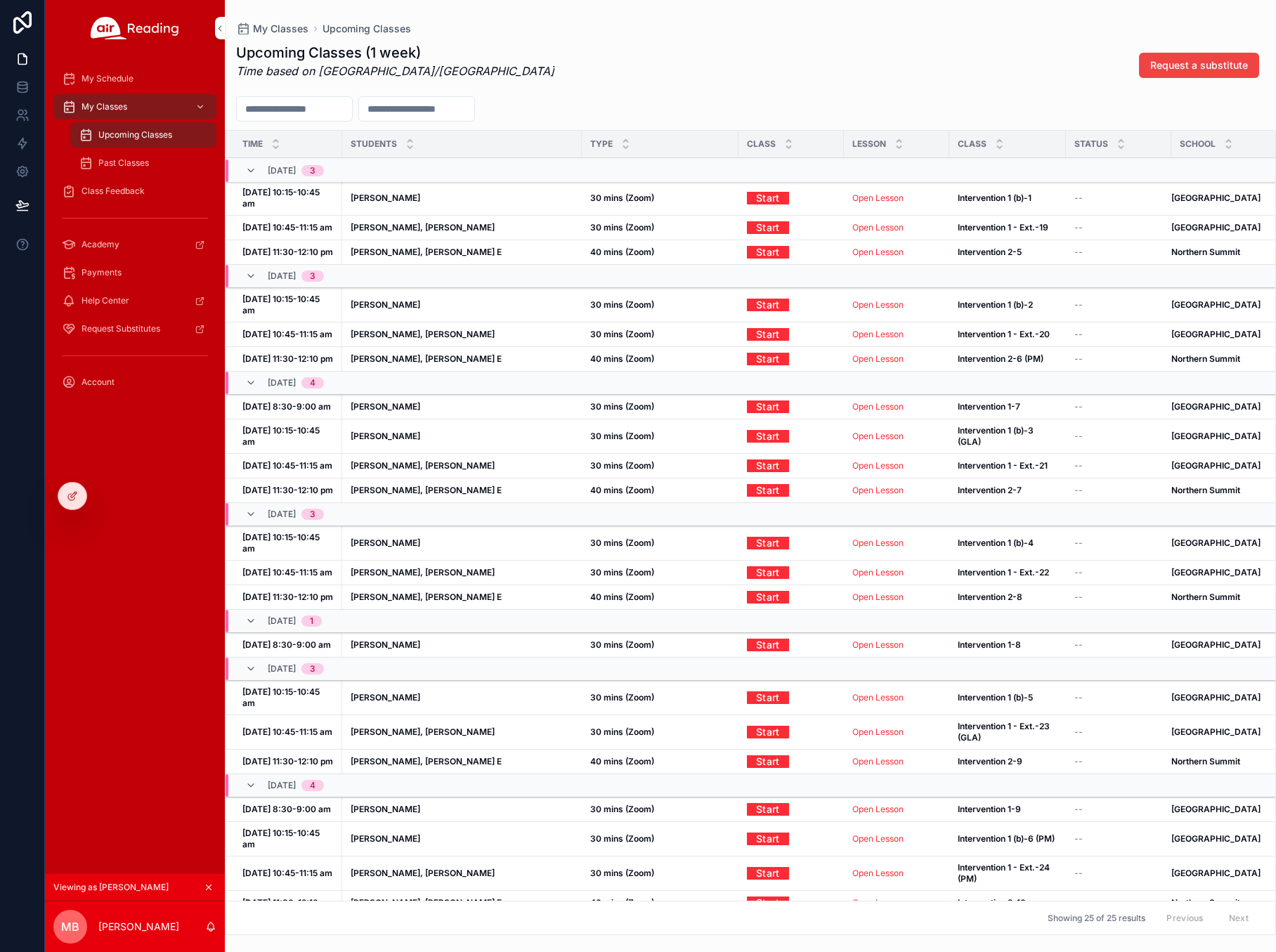
click at [0, 0] on icon at bounding box center [0, 0] width 0 height 0
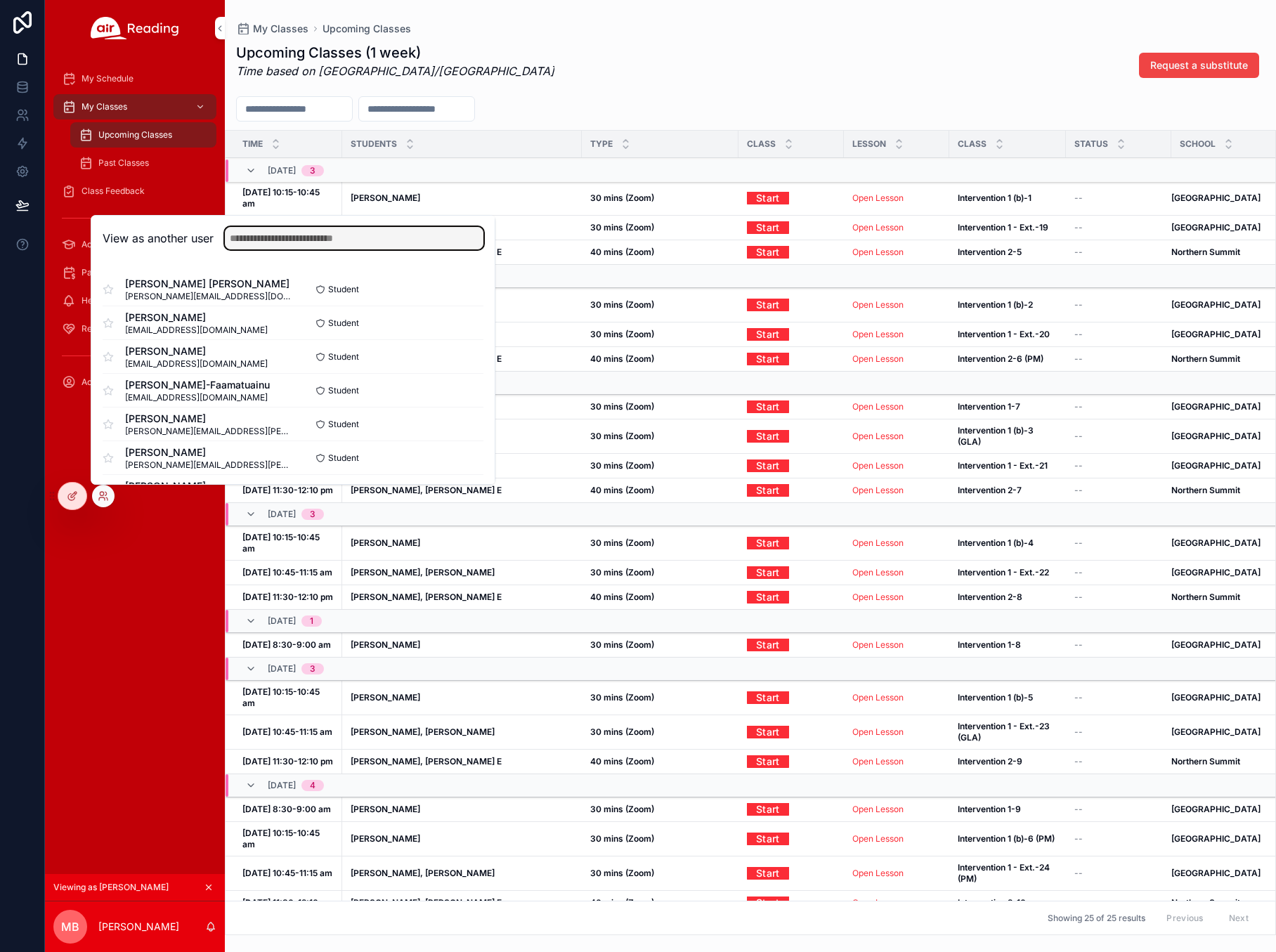
click at [275, 234] on input "text" at bounding box center [354, 238] width 259 height 22
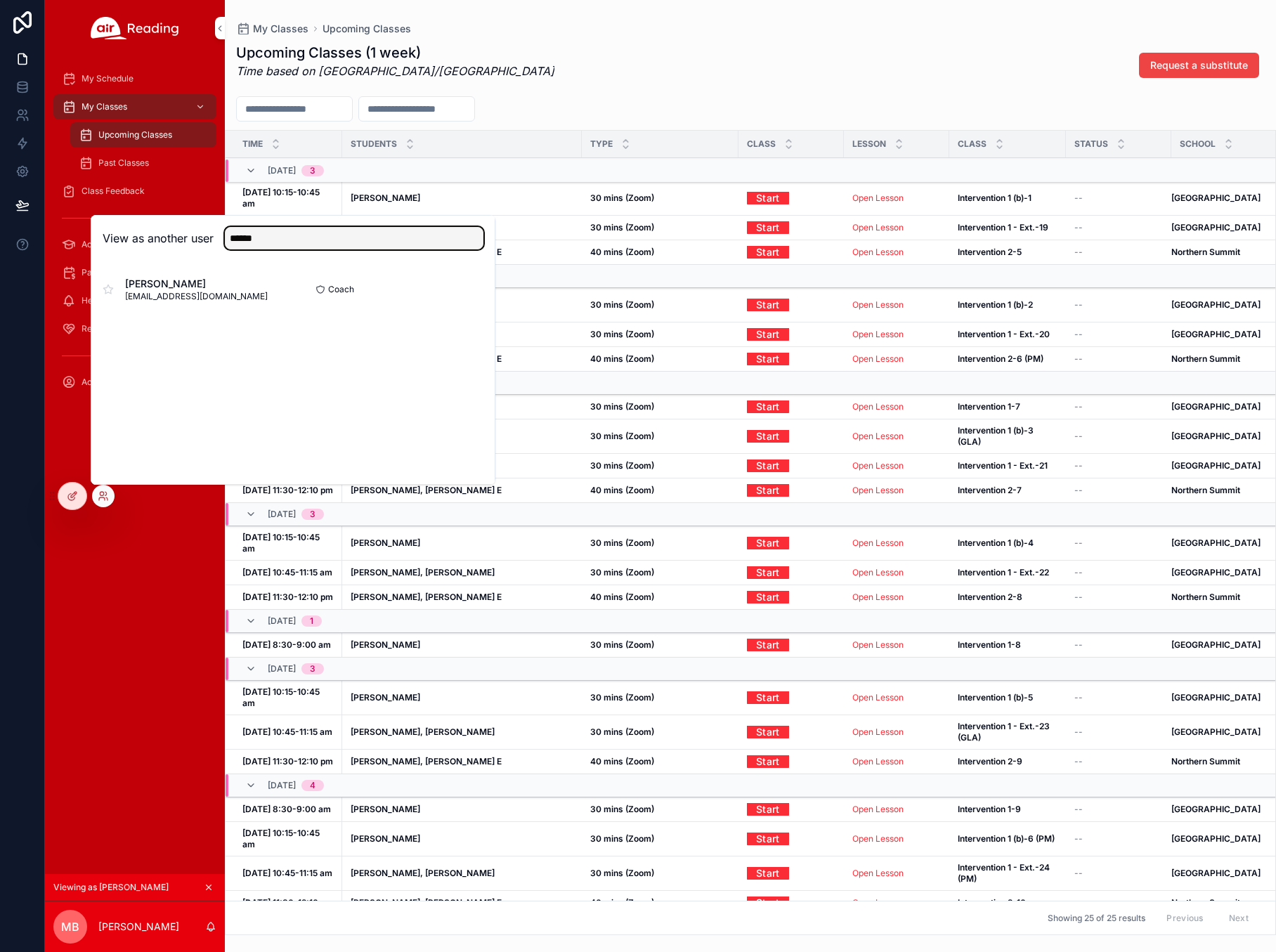
type input "******"
click at [0, 0] on button "Select" at bounding box center [0, 0] width 0 height 0
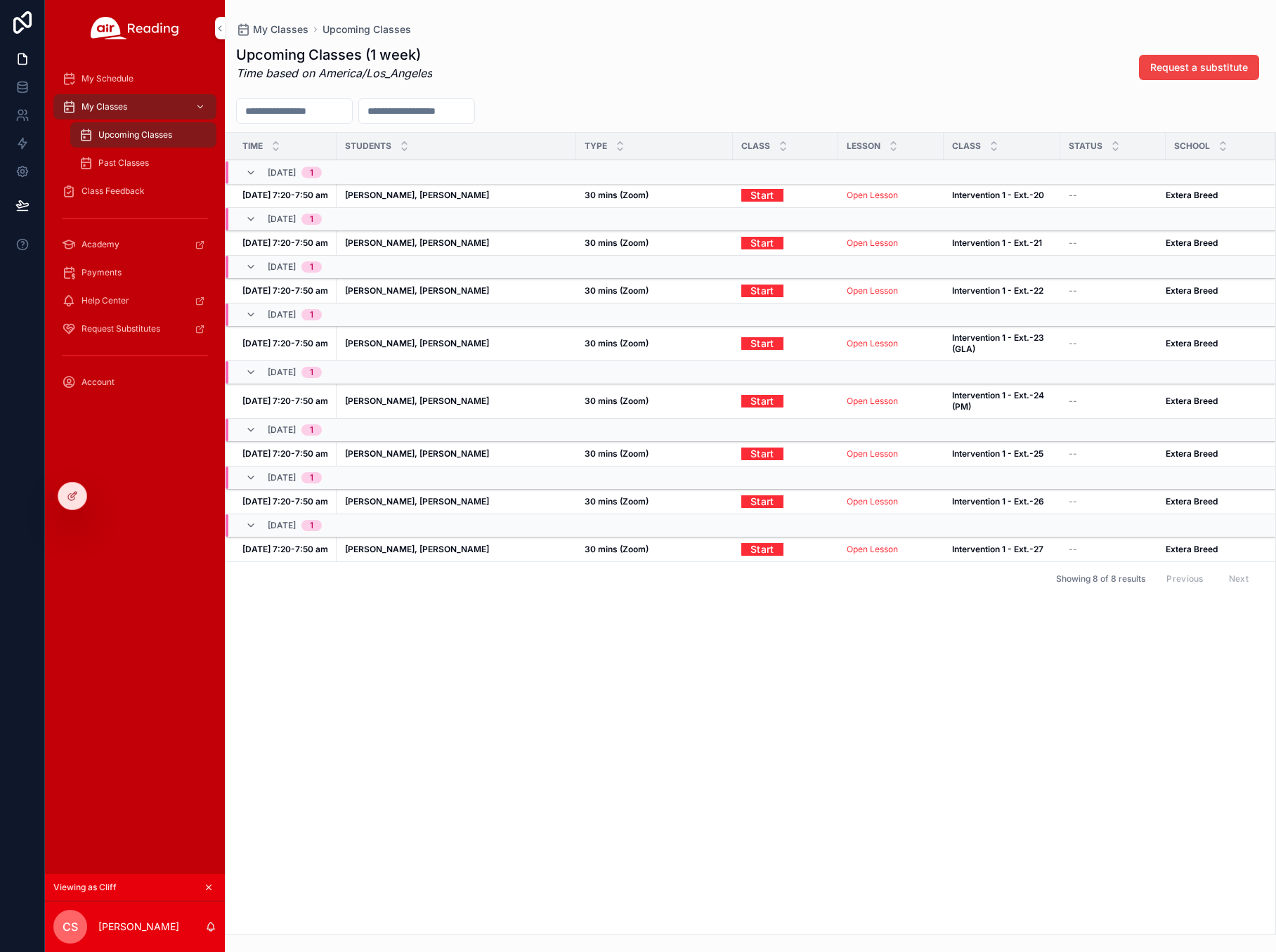
click at [0, 0] on div at bounding box center [0, 0] width 0 height 0
